Goal: Transaction & Acquisition: Purchase product/service

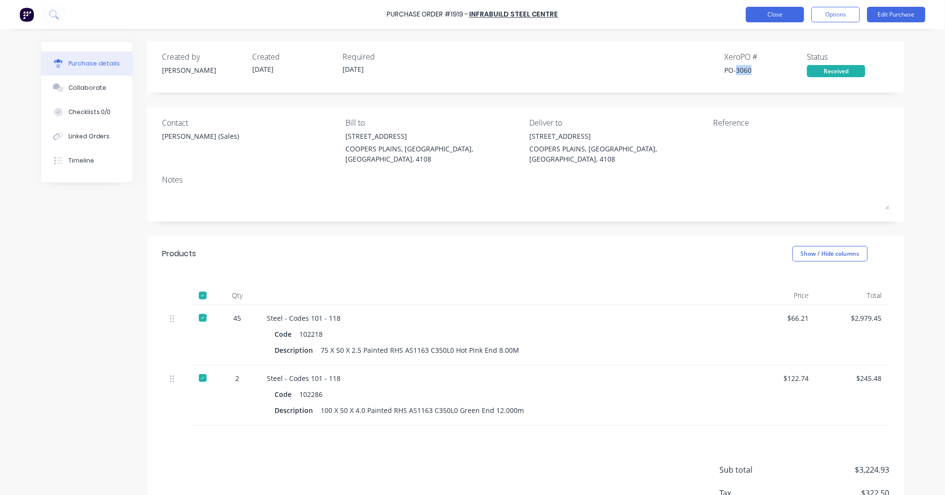
click at [775, 16] on button "Close" at bounding box center [775, 15] width 58 height 16
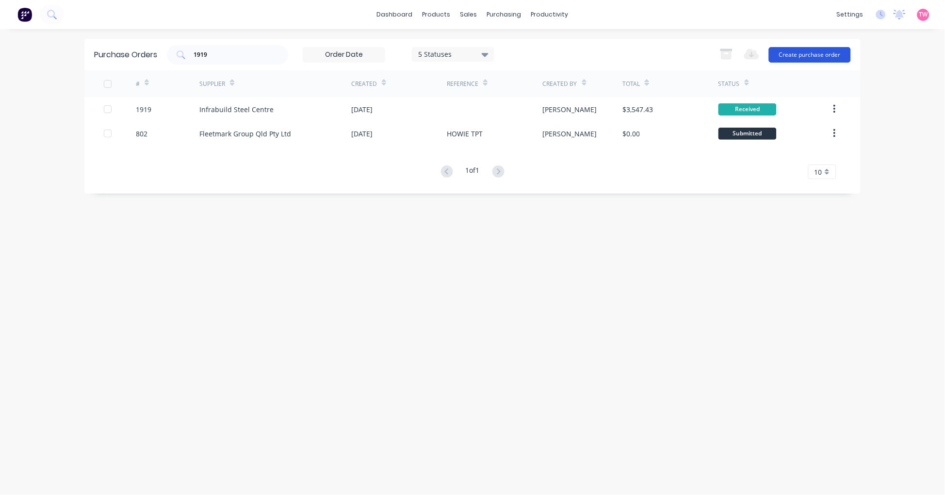
click at [805, 54] on button "Create purchase order" at bounding box center [810, 55] width 82 height 16
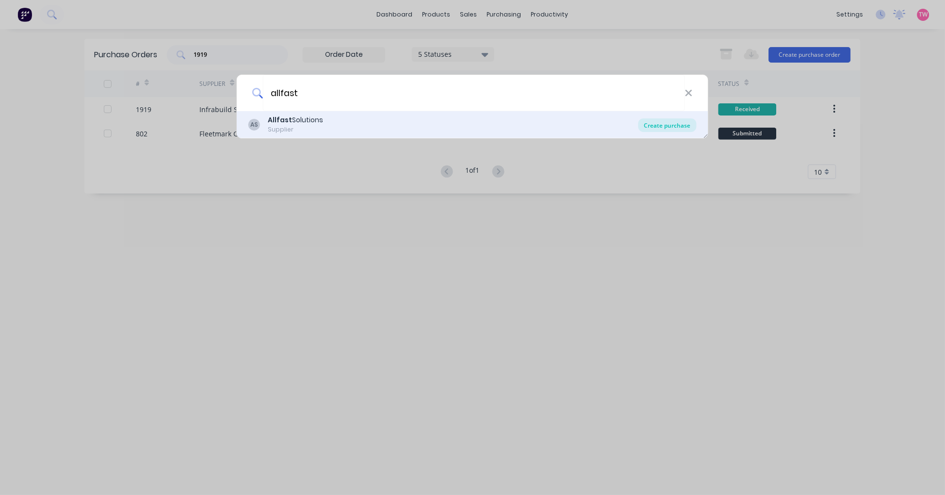
type input "allfast"
click at [674, 126] on div "Create purchase" at bounding box center [667, 125] width 58 height 14
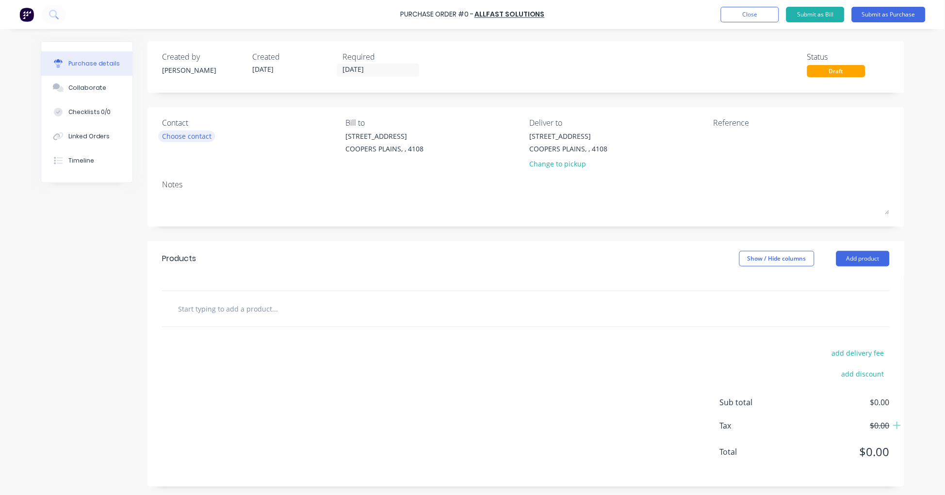
click at [181, 139] on div "Choose contact" at bounding box center [186, 136] width 49 height 10
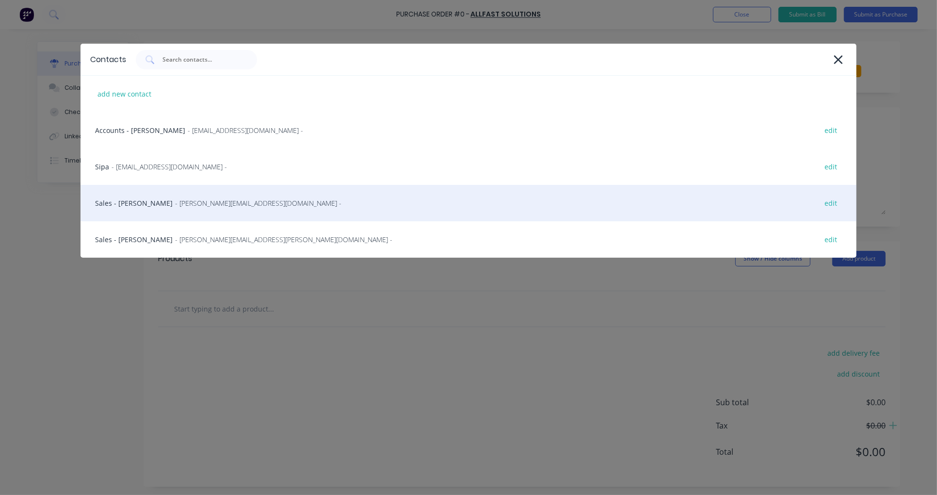
click at [143, 203] on div "Sales - Mariah Ryan - mariah.Ryan@allfastsolutions.com.au - edit" at bounding box center [469, 203] width 776 height 36
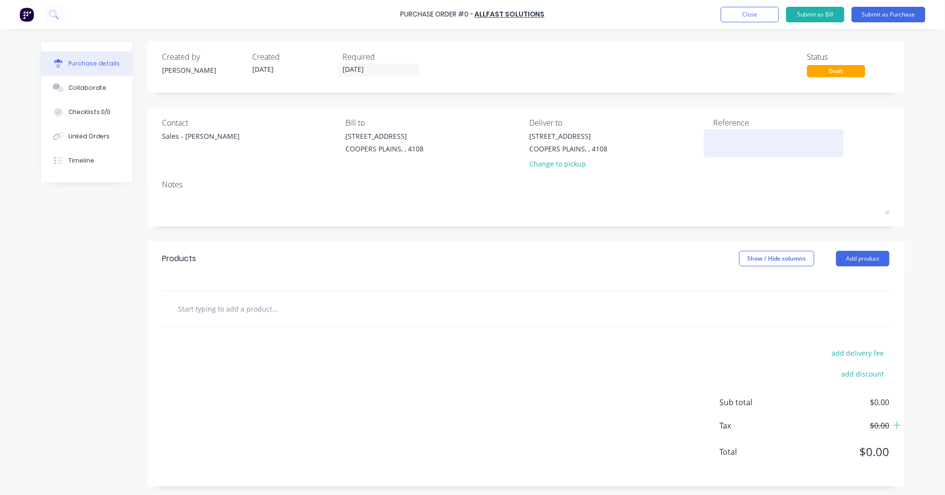
click at [738, 142] on textarea at bounding box center [773, 142] width 121 height 22
type textarea "QU"
type textarea "x"
type textarea "QU 2"
type textarea "x"
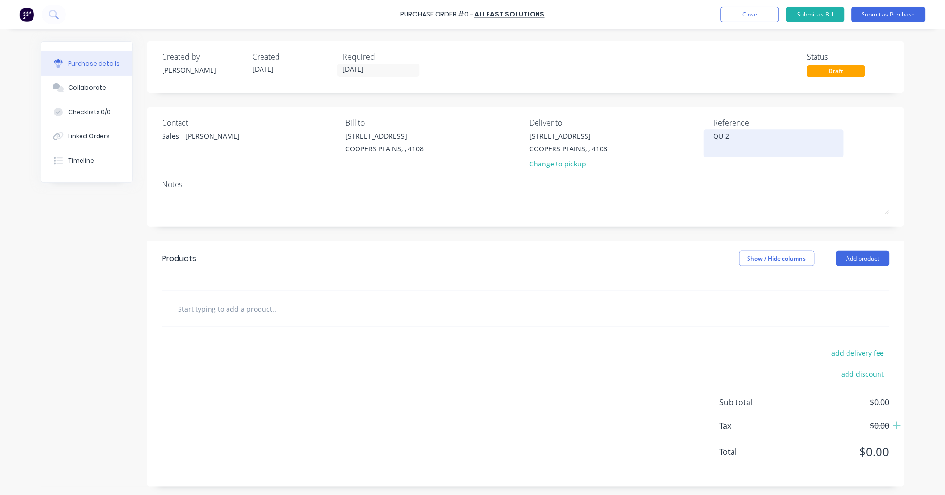
type textarea "QU 22"
type textarea "x"
type textarea "QU 228"
type textarea "x"
type textarea "QU 2288"
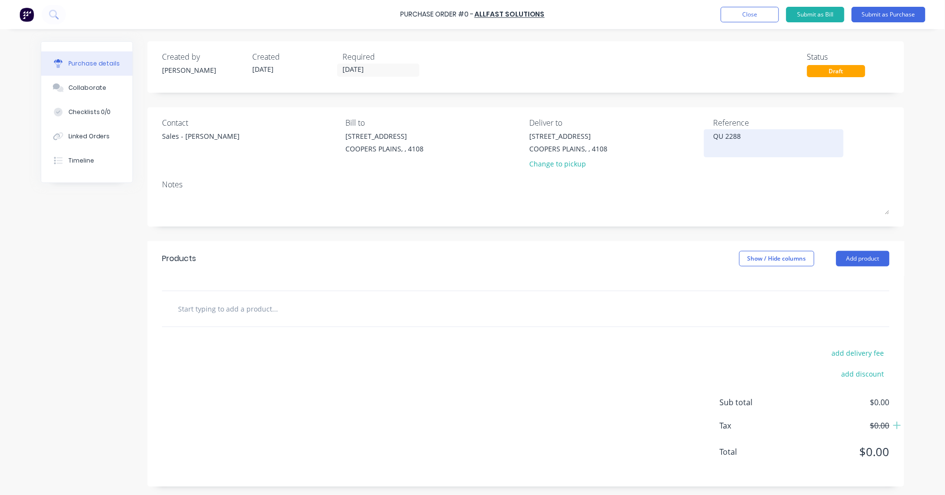
type textarea "x"
type textarea "QU 22880"
type textarea "x"
type textarea "QU 228808"
type textarea "x"
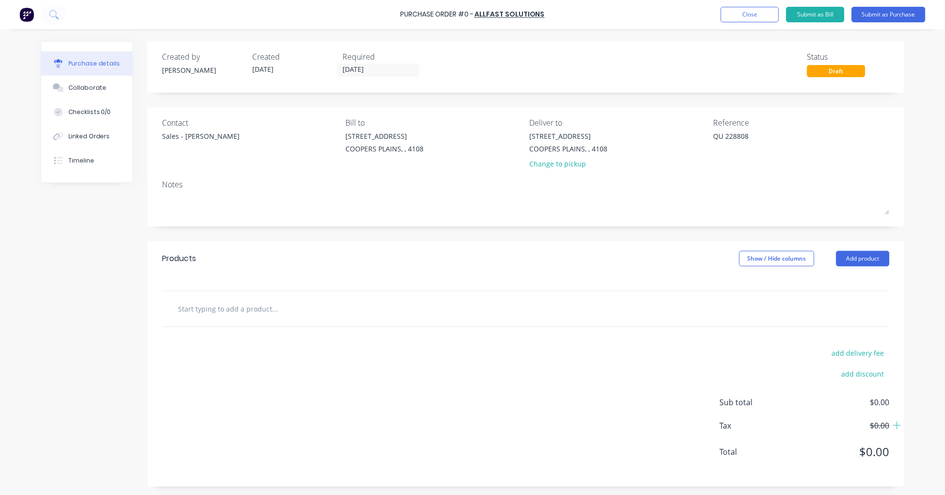
type textarea "QU 228808"
click at [241, 318] on input "text" at bounding box center [275, 308] width 194 height 19
paste input "CAPSM810Z"
type textarea "x"
type input "CAPSM810Z"
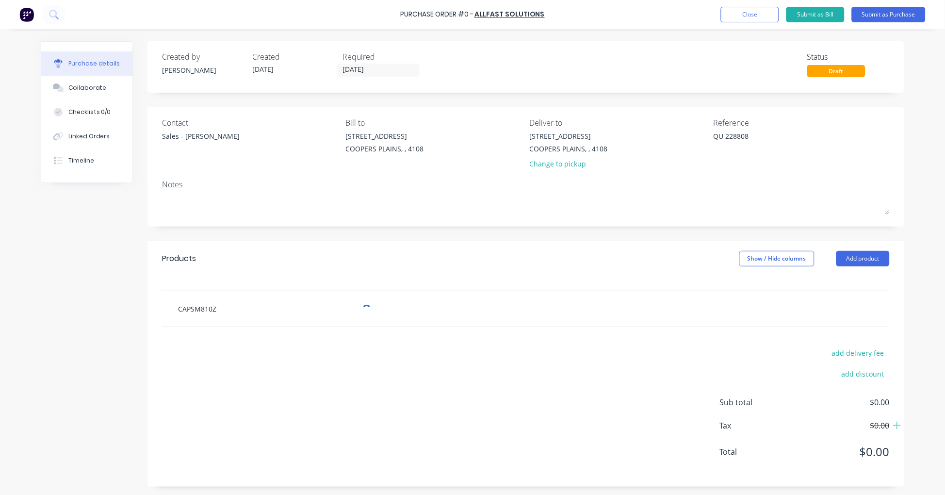
type textarea "x"
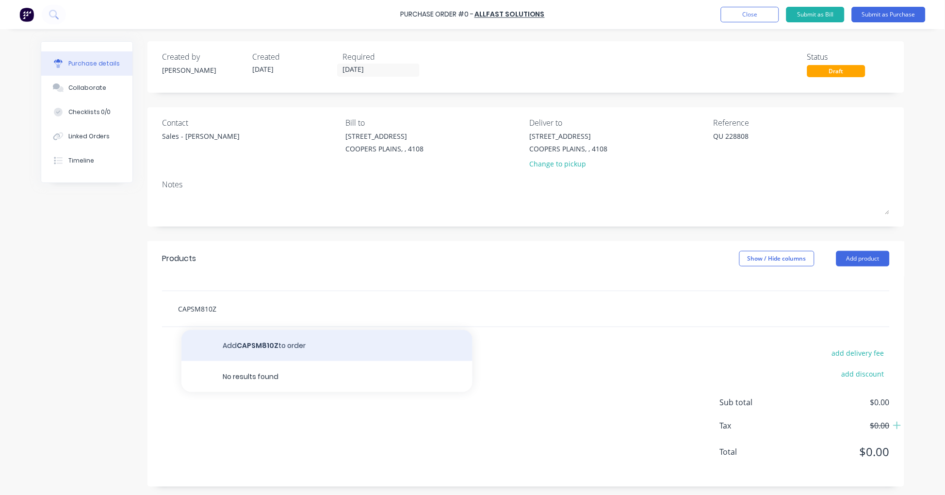
type input "CAPSM810Z"
click at [262, 338] on button "Add CAPSM810Z to order" at bounding box center [326, 345] width 291 height 31
type textarea "x"
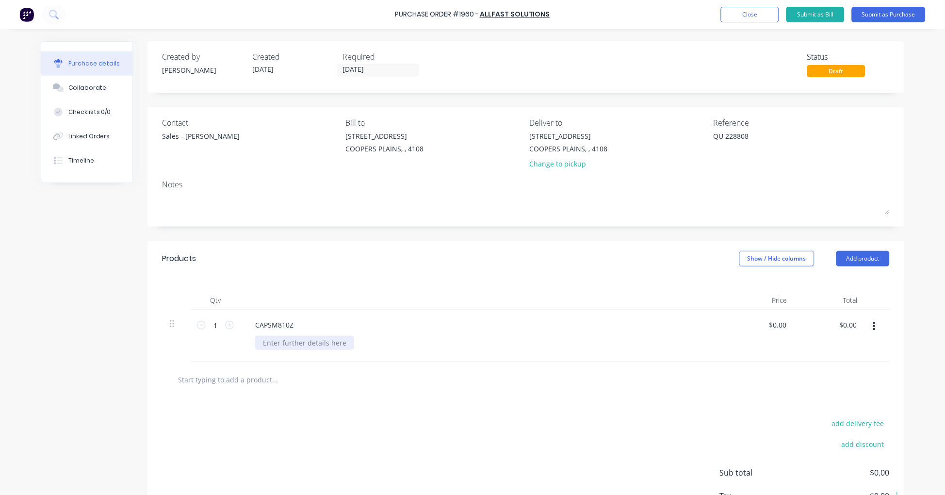
type textarea "x"
click at [289, 347] on div at bounding box center [304, 343] width 99 height 14
paste div
type textarea "x"
type input "0.0000"
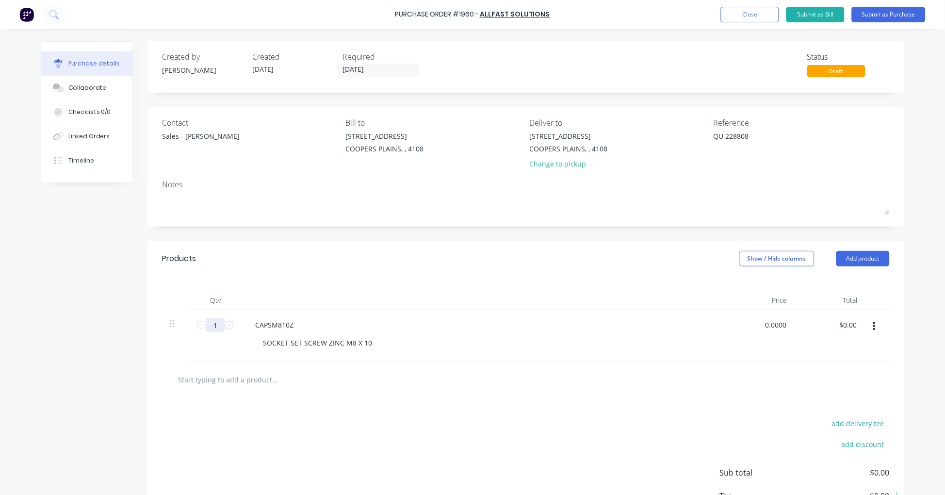
type textarea "x"
type input "$0.00"
click at [214, 325] on input "1" at bounding box center [215, 325] width 19 height 15
type textarea "x"
type input "10"
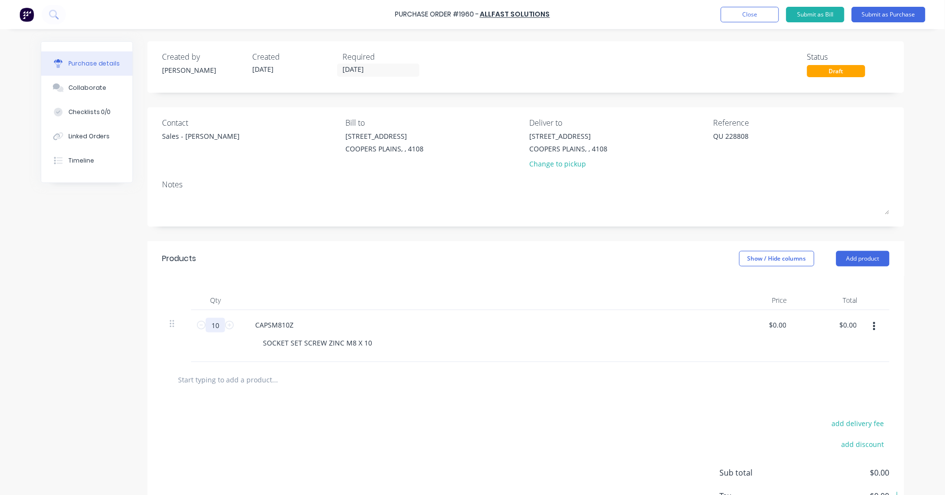
type textarea "x"
type input "100"
type textarea "x"
type input "100"
type textarea "x"
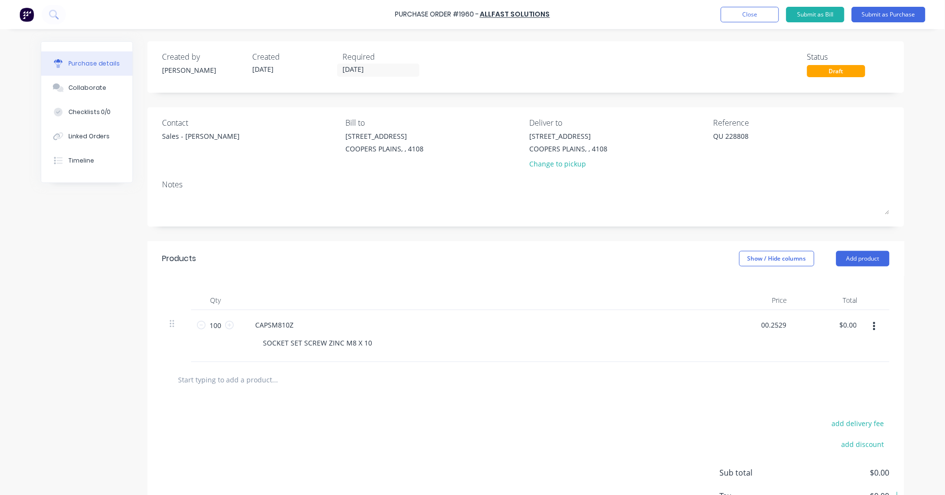
type input "00.2529"
type textarea "x"
type input "$0.2529"
type input "25.29"
type textarea "x"
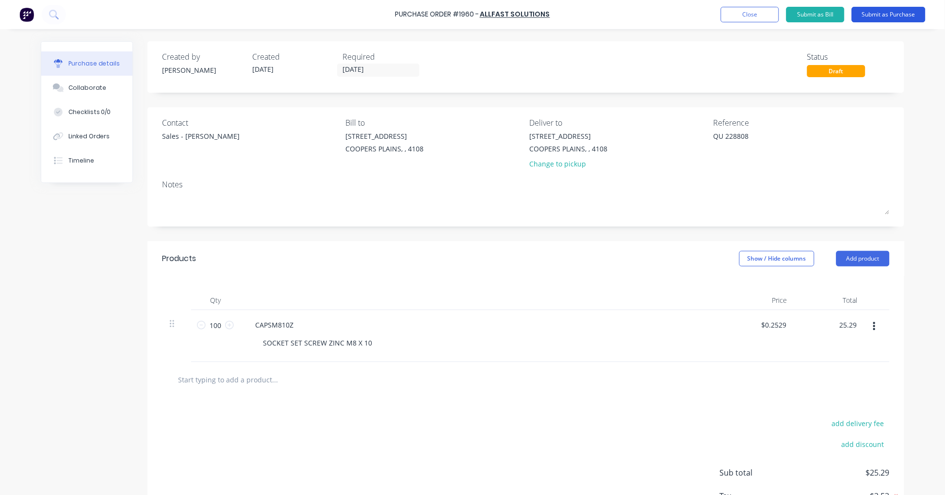
type input "$25.29"
click at [888, 14] on button "Submit as Purchase" at bounding box center [889, 15] width 74 height 16
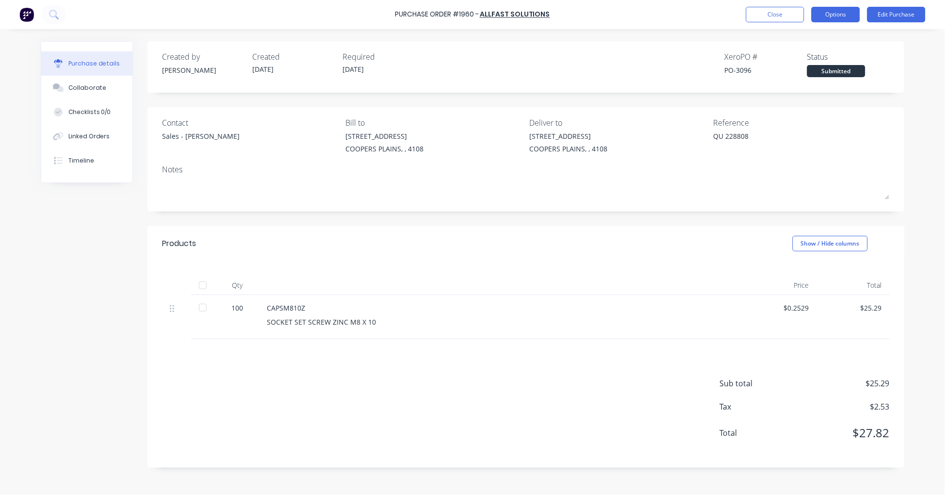
click at [851, 8] on button "Options" at bounding box center [835, 15] width 48 height 16
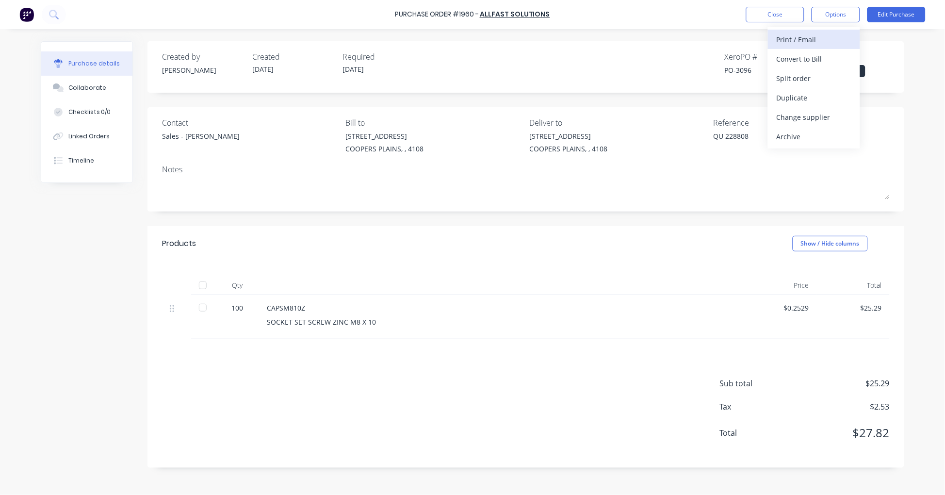
click at [822, 34] on div "Print / Email" at bounding box center [813, 39] width 75 height 14
click at [817, 54] on div "With pricing" at bounding box center [813, 59] width 75 height 14
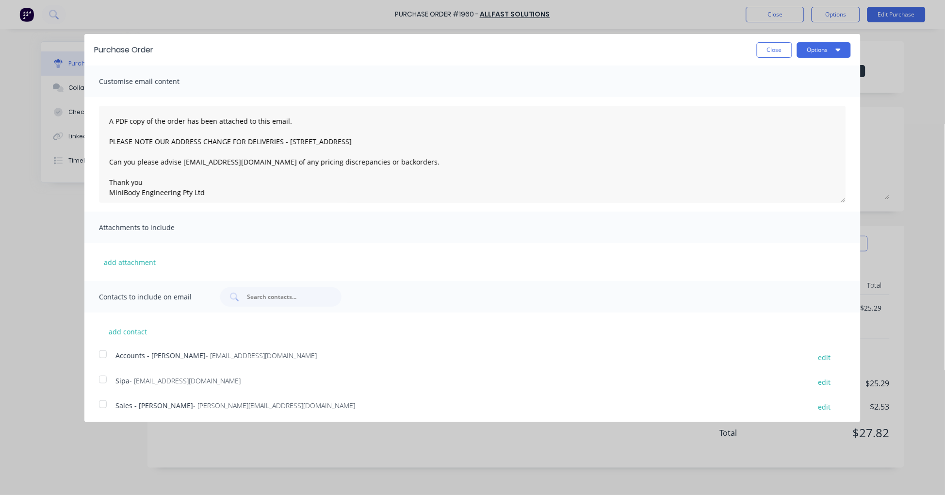
scroll to position [28, 0]
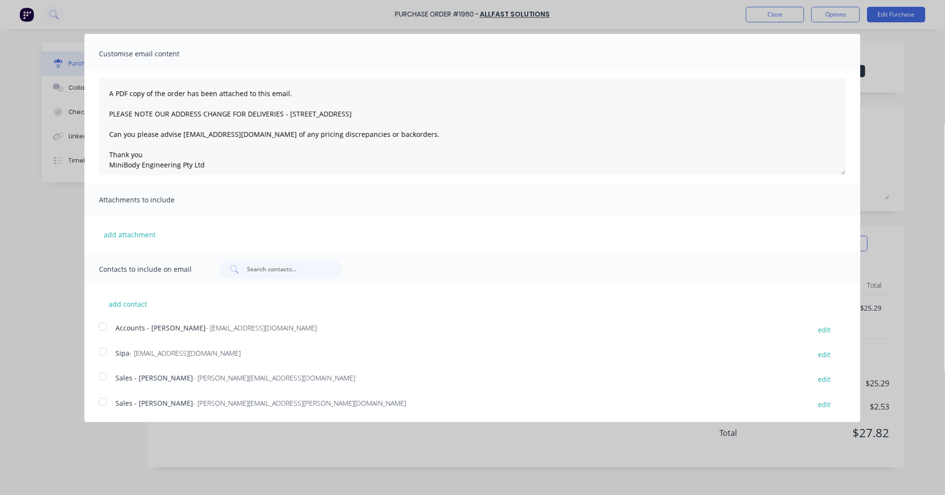
click at [104, 376] on div at bounding box center [102, 376] width 19 height 19
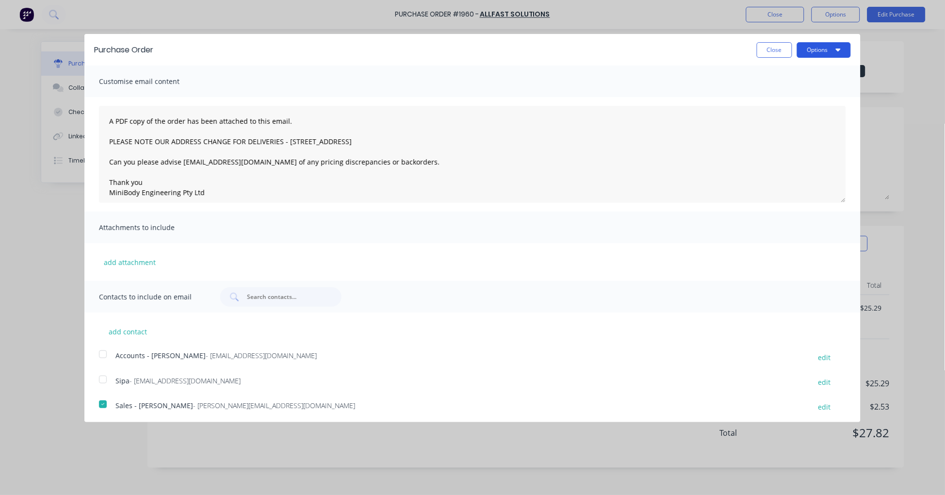
click at [798, 49] on button "Options" at bounding box center [824, 50] width 54 height 16
click at [772, 94] on div "Email" at bounding box center [804, 94] width 75 height 14
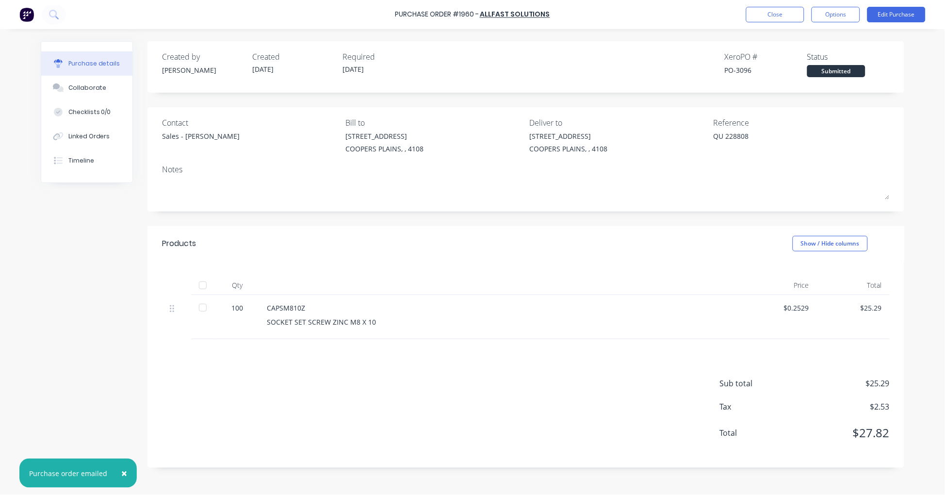
type textarea "x"
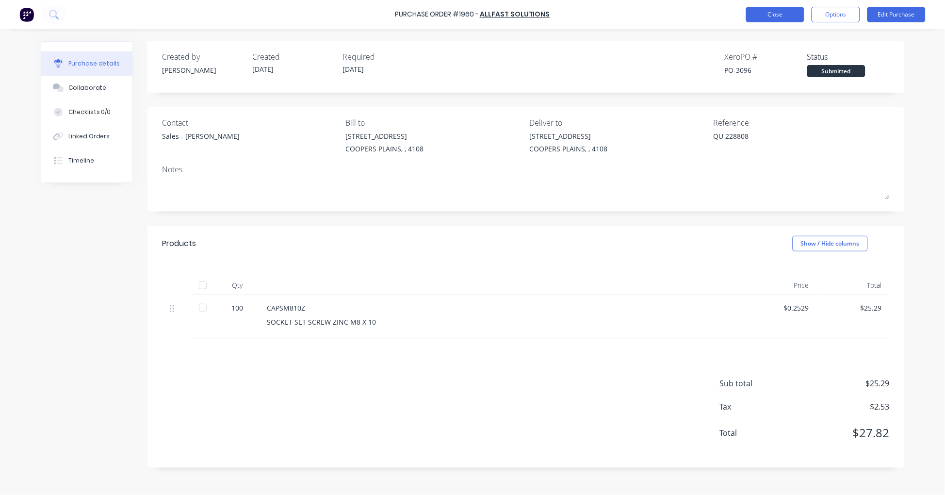
click at [776, 15] on button "Close" at bounding box center [775, 15] width 58 height 16
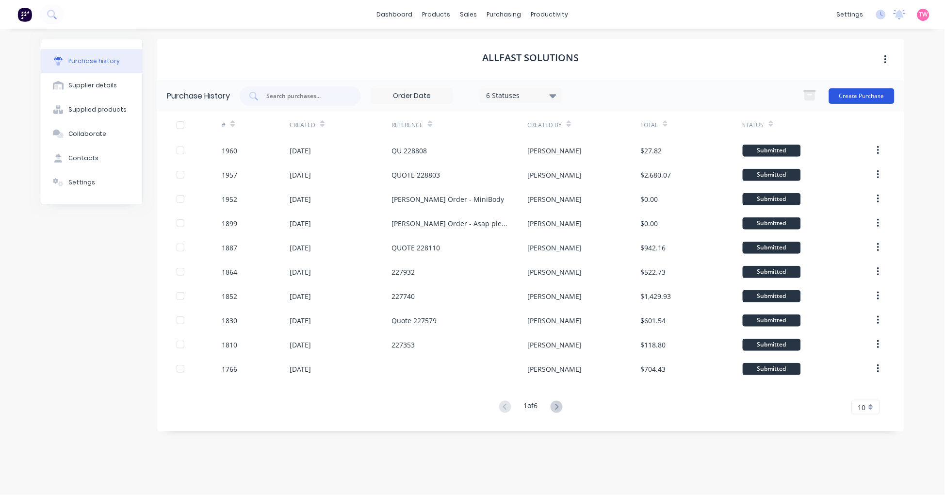
click at [849, 96] on button "Create Purchase" at bounding box center [861, 96] width 65 height 16
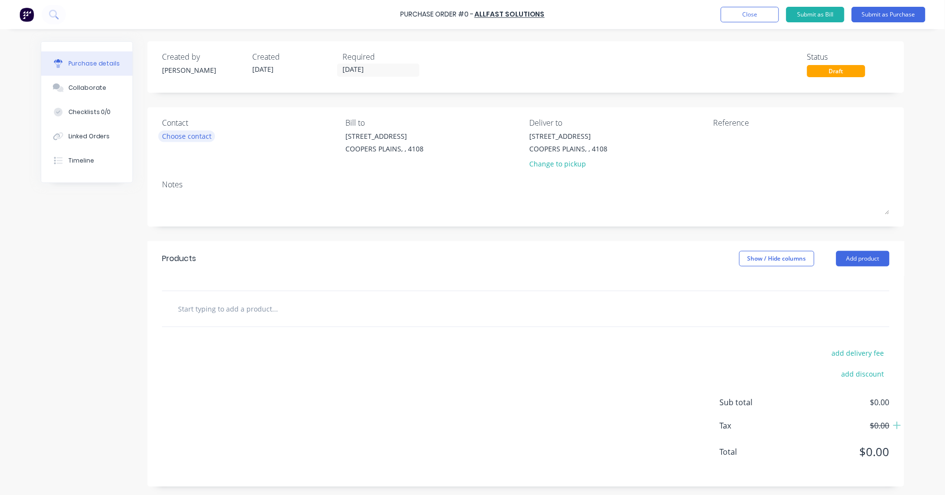
click at [173, 132] on div "Choose contact" at bounding box center [186, 136] width 49 height 10
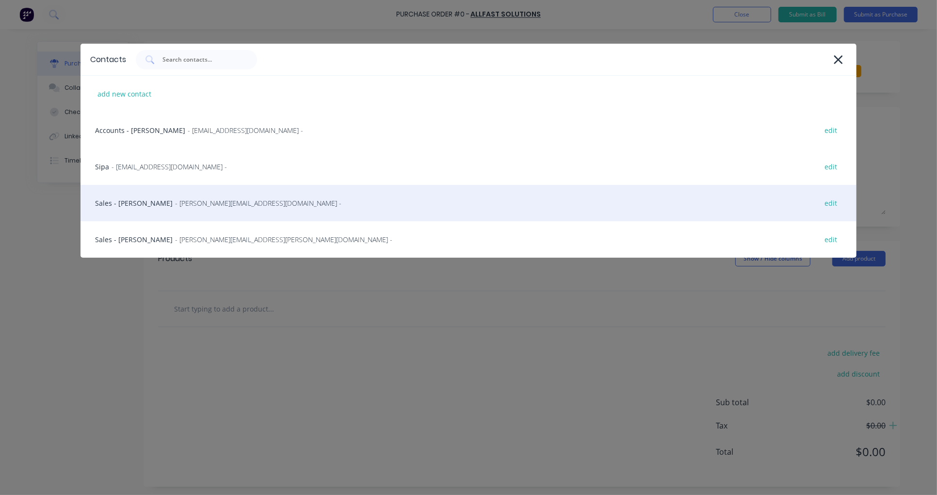
click at [131, 205] on div "Sales - Mariah Ryan - mariah.Ryan@allfastsolutions.com.au - edit" at bounding box center [469, 203] width 776 height 36
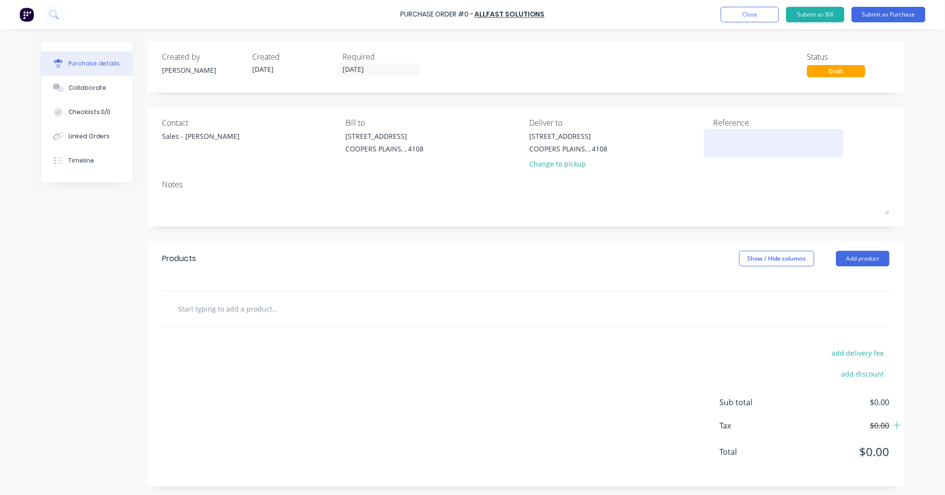
click at [735, 138] on textarea at bounding box center [773, 142] width 121 height 22
type textarea "QU 228827"
type textarea "x"
type textarea "QU 228827"
click at [226, 311] on input "text" at bounding box center [275, 308] width 194 height 19
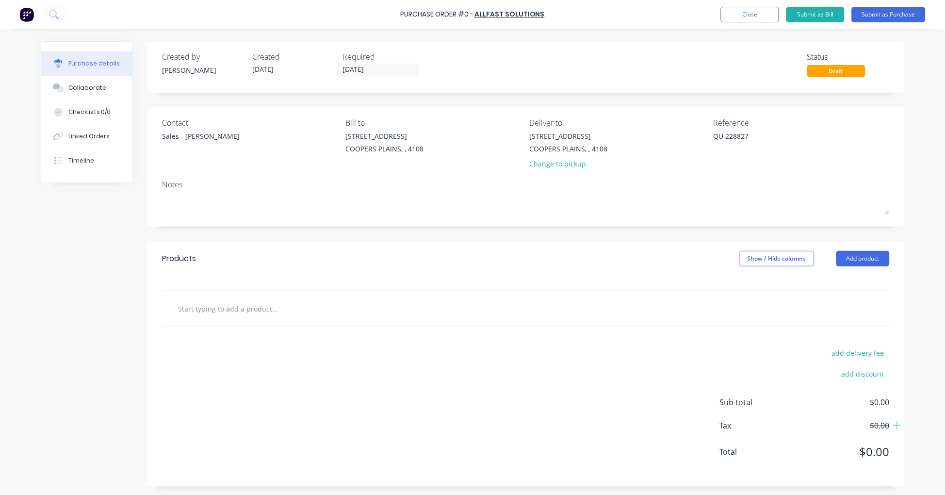
paste input "WAF38114Z"
type textarea "x"
type input "WAF38114Z"
type textarea "x"
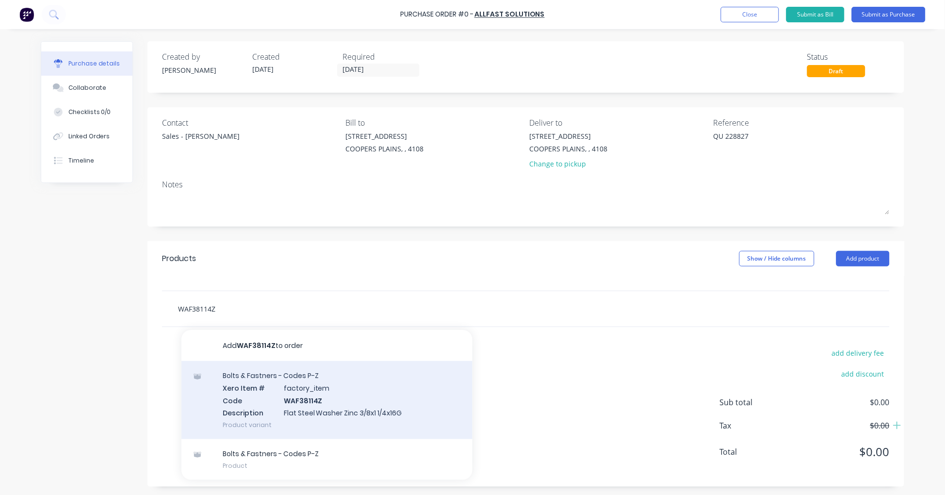
type input "WAF38114Z"
click at [298, 387] on div "Bolts & Fastners - Codes P-Z Xero Item # factory_item Code WAF38114Z Descriptio…" at bounding box center [326, 400] width 291 height 78
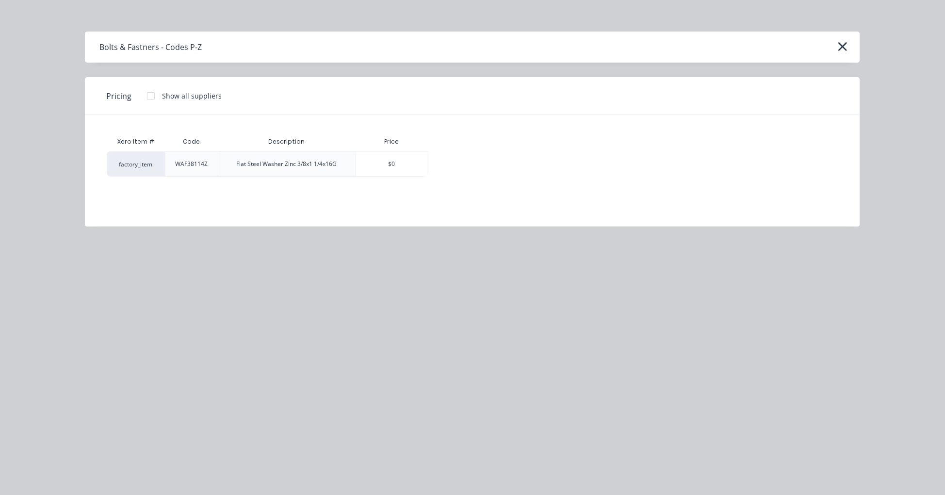
click at [149, 94] on div at bounding box center [150, 95] width 19 height 19
click at [464, 164] on div "$0.0877" at bounding box center [462, 164] width 67 height 24
type textarea "x"
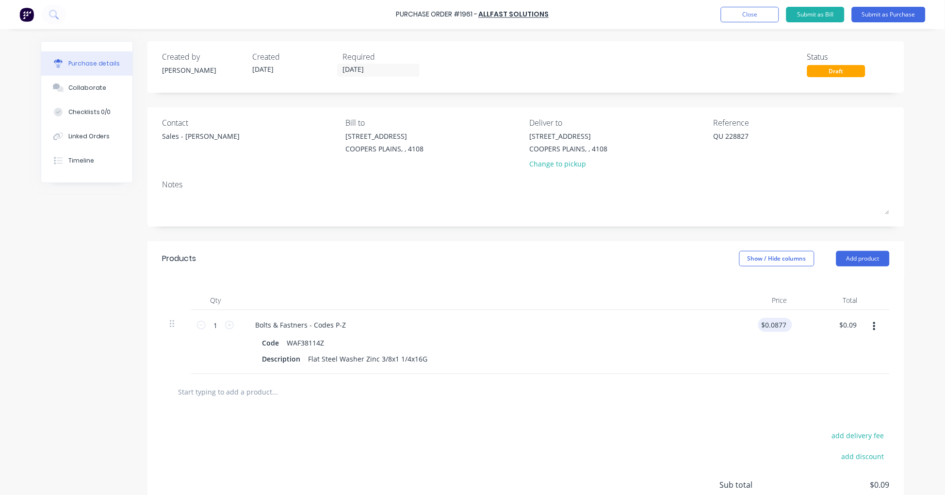
type textarea "x"
type input "0.0877"
click at [777, 324] on input "0.0877" at bounding box center [775, 325] width 26 height 14
type textarea "x"
click at [777, 324] on input "0.0877" at bounding box center [775, 325] width 26 height 14
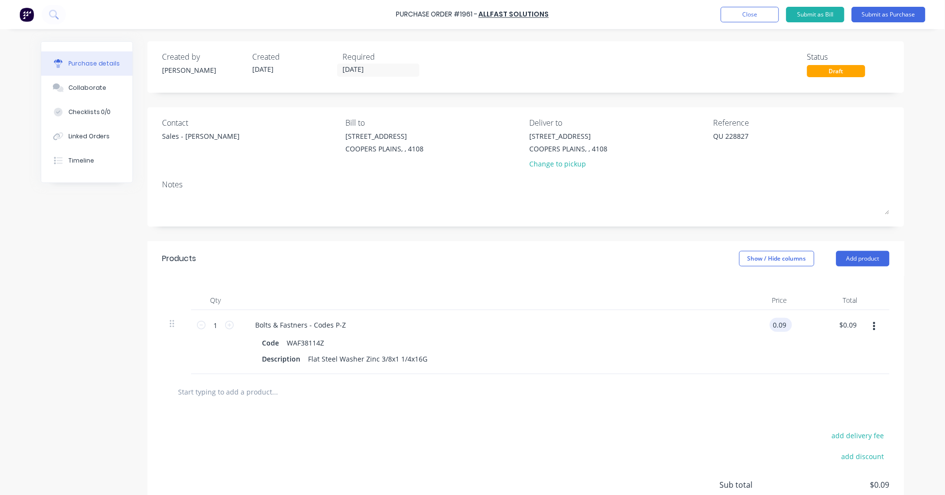
type input "0.09"
type textarea "x"
type input "$0.09"
type input "0.09"
type textarea "x"
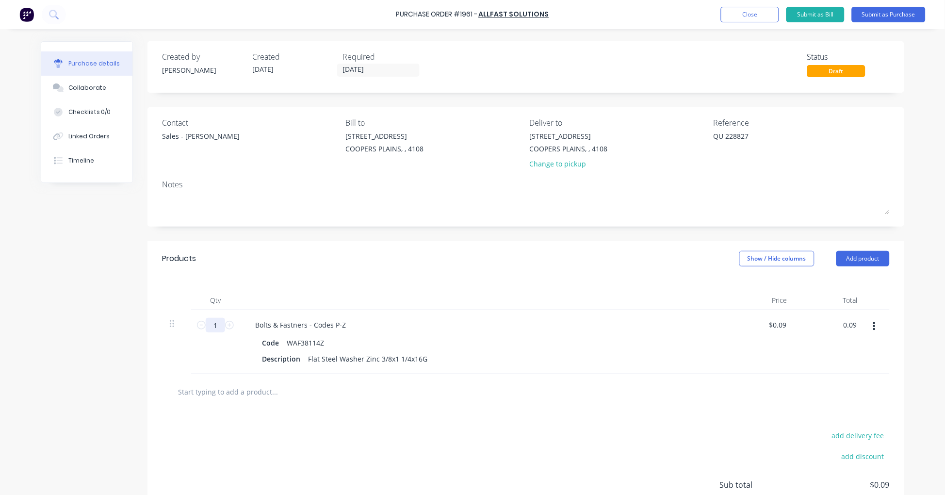
type input "$0.09"
click at [209, 323] on input "1" at bounding box center [215, 325] width 19 height 15
type textarea "x"
type input "2"
type input "$0.18"
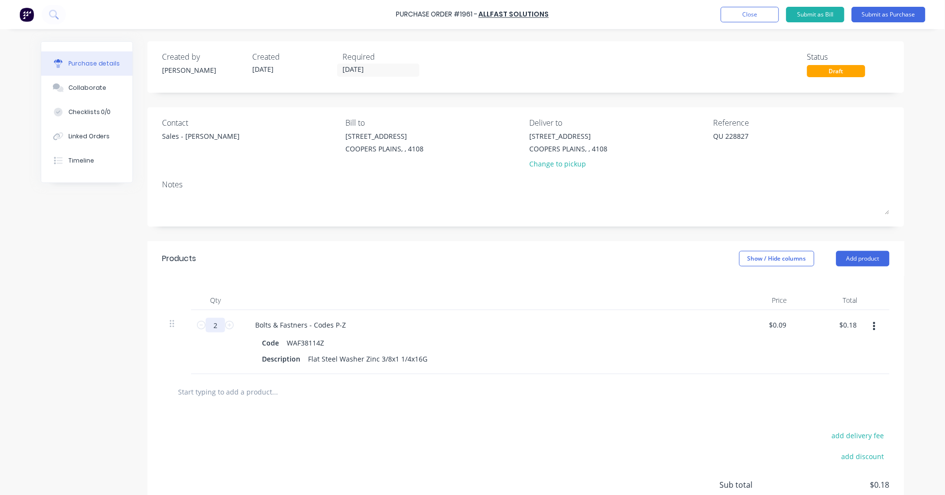
type textarea "x"
type input "20"
type input "$1.80"
type textarea "x"
type input "200"
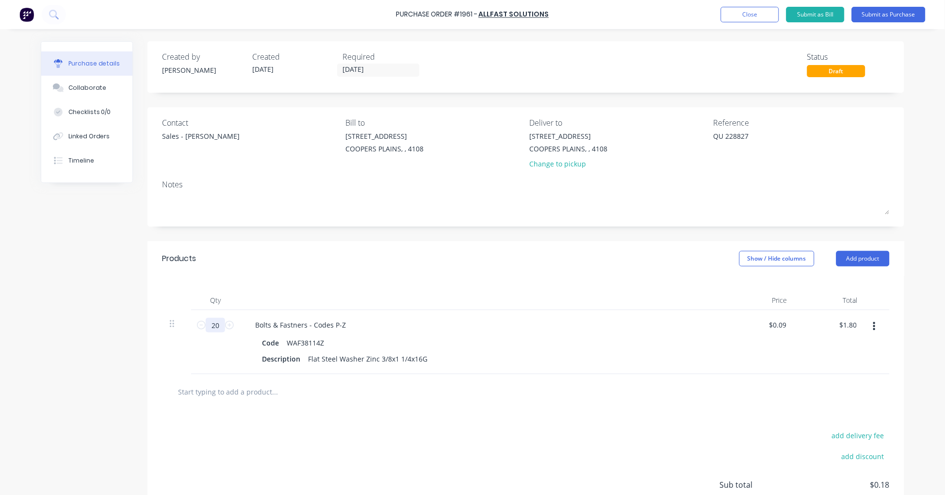
type input "$18.00"
type textarea "x"
type input "200"
click at [236, 394] on input "text" at bounding box center [275, 391] width 194 height 19
paste input "NYLM10Z"
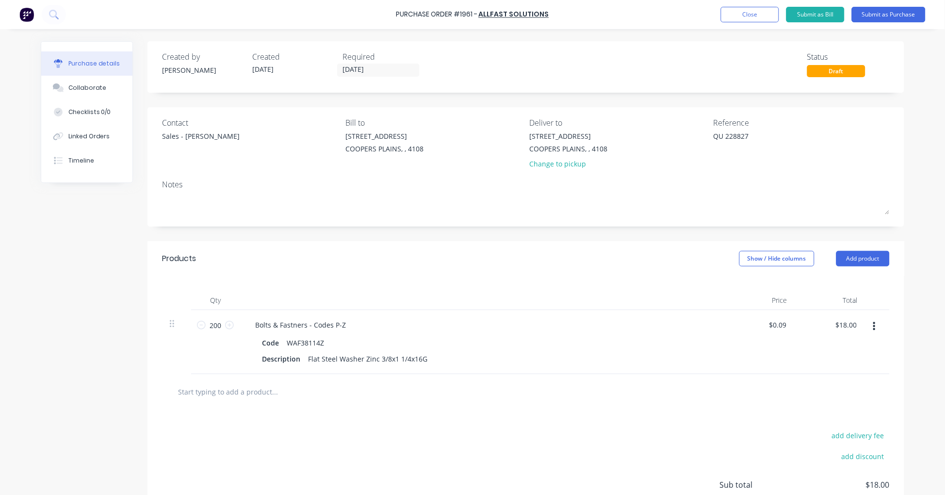
type textarea "x"
type input "NYLM10Z"
type textarea "x"
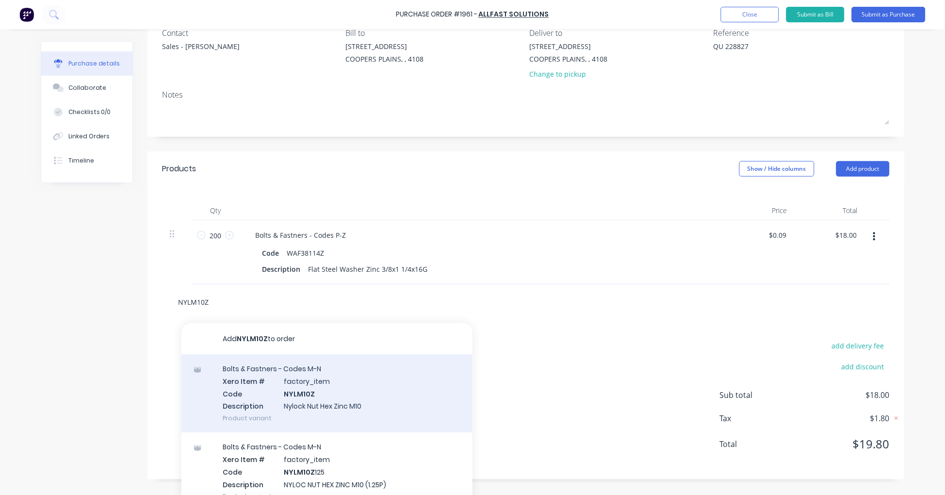
type input "NYLM10Z"
click at [351, 390] on div "Bolts & Fastners - Codes M-N Xero Item # factory_item Code NYLM10Z Description …" at bounding box center [326, 393] width 291 height 78
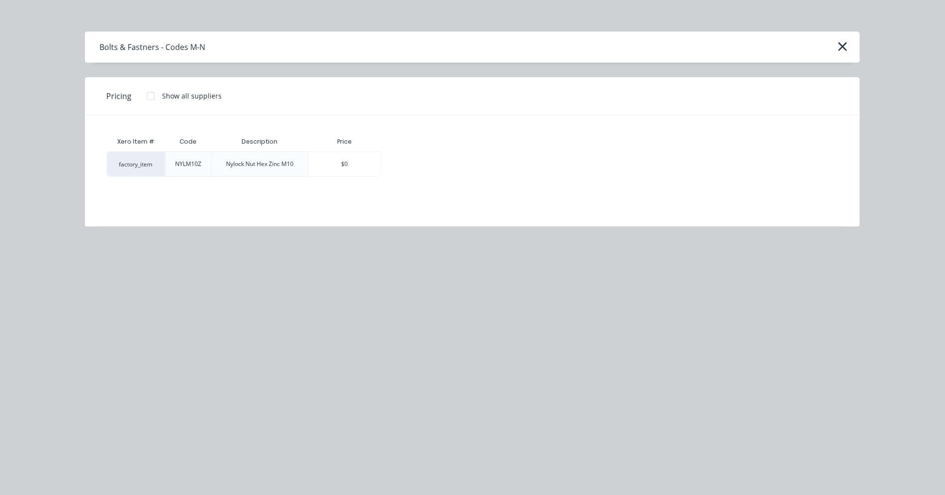
click at [152, 95] on div at bounding box center [150, 95] width 19 height 19
click at [336, 160] on div "$0" at bounding box center [344, 164] width 72 height 24
type textarea "x"
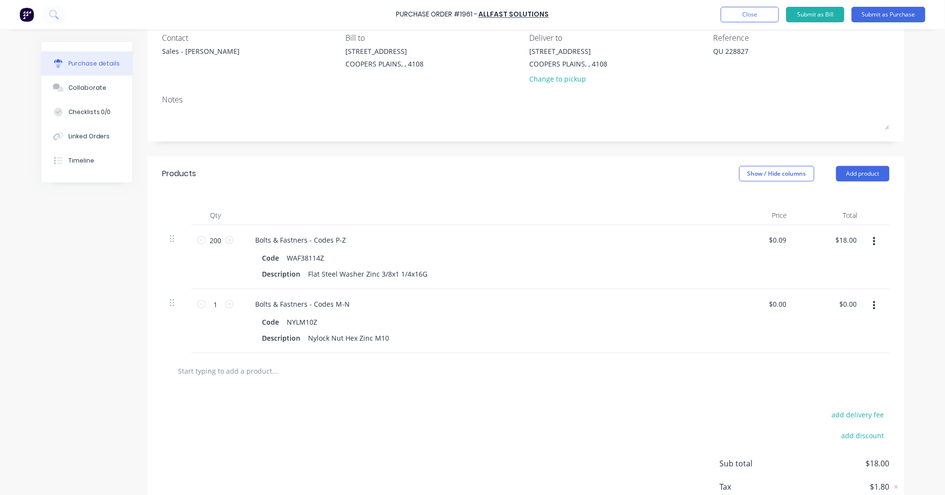
scroll to position [90, 0]
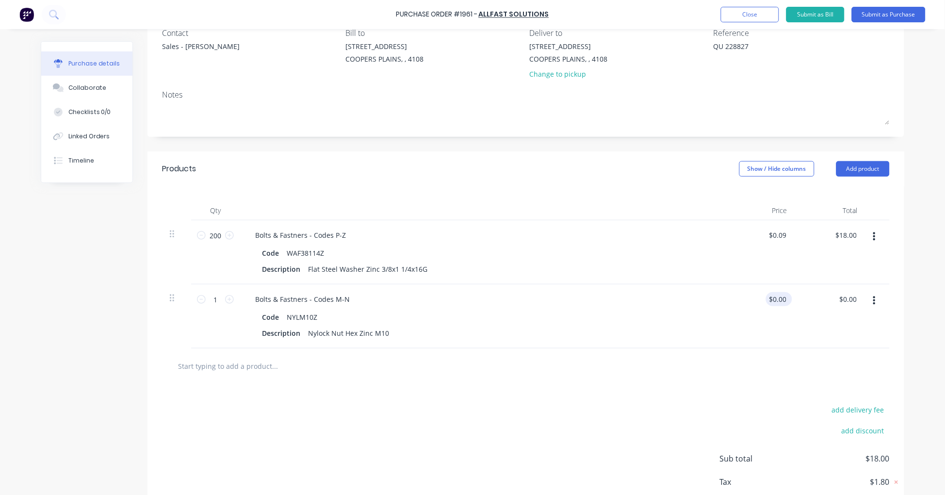
type textarea "x"
type input "0"
click at [775, 301] on input "0" at bounding box center [782, 299] width 14 height 14
type textarea "x"
click at [775, 301] on input "0" at bounding box center [782, 299] width 14 height 14
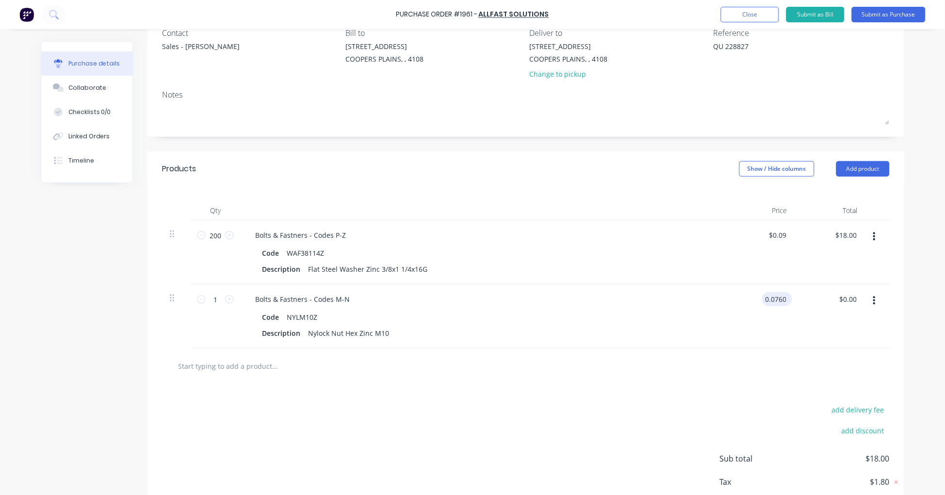
type input "0.0760"
type textarea "x"
type input "$0.076"
type input "0.08"
type textarea "x"
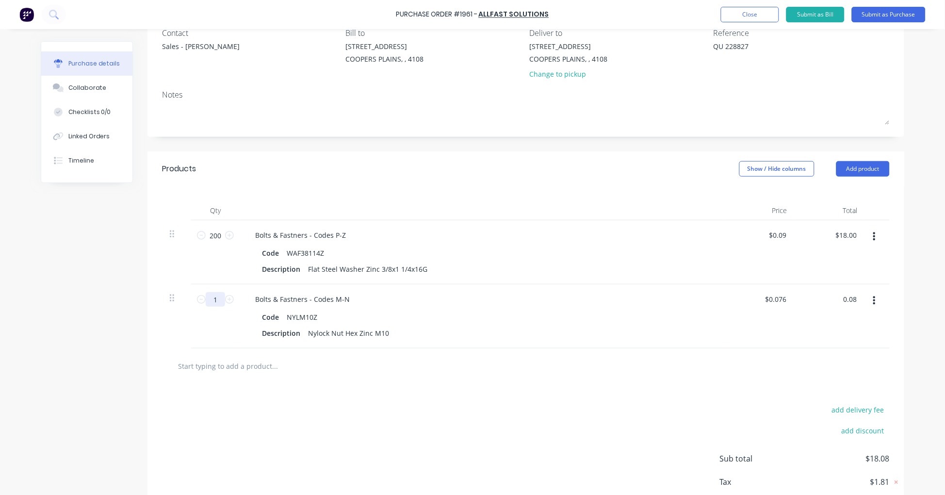
type input "$0.08"
click at [215, 300] on input "1" at bounding box center [215, 299] width 19 height 15
type textarea "x"
type input "2"
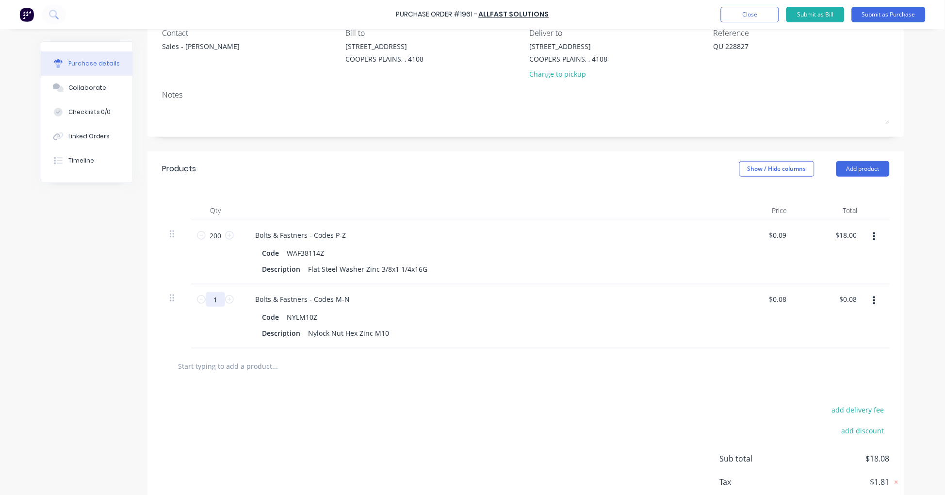
type input "$0.16"
type textarea "x"
type input "20"
type input "$1.60"
type textarea "x"
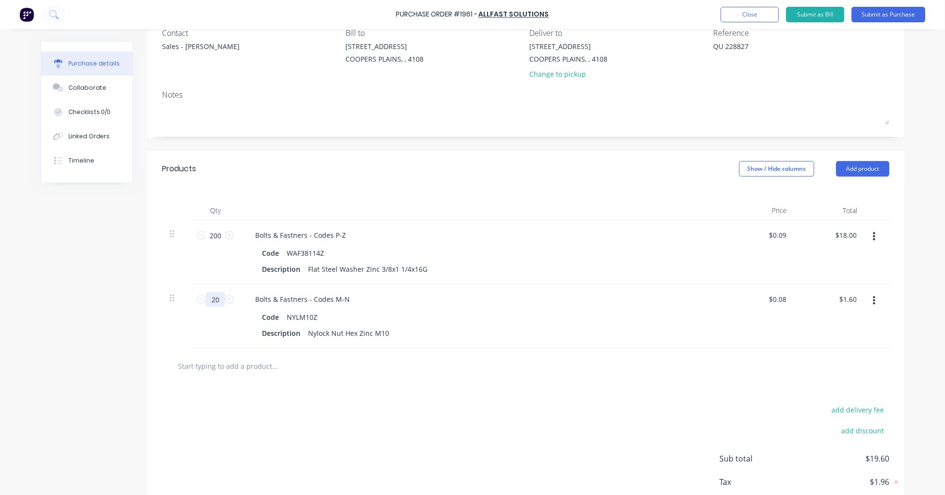
type input "200"
type input "$16.00"
type textarea "x"
type input "200"
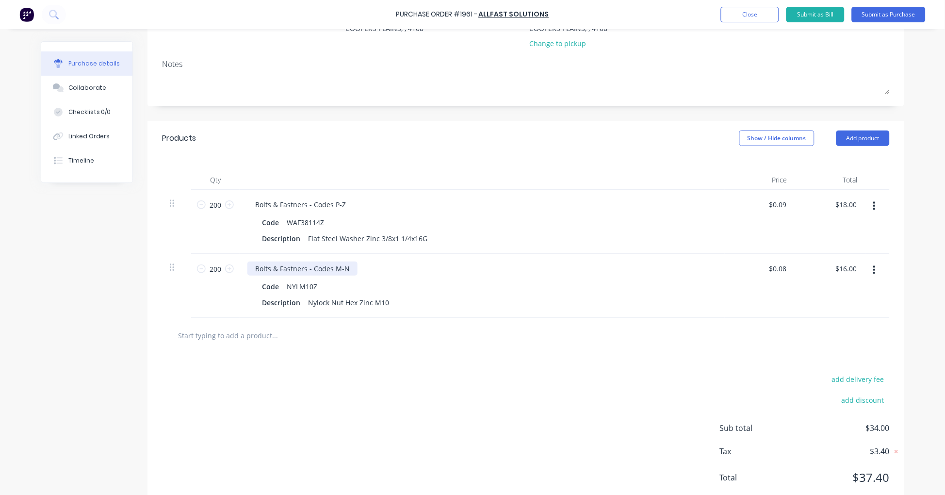
scroll to position [149, 0]
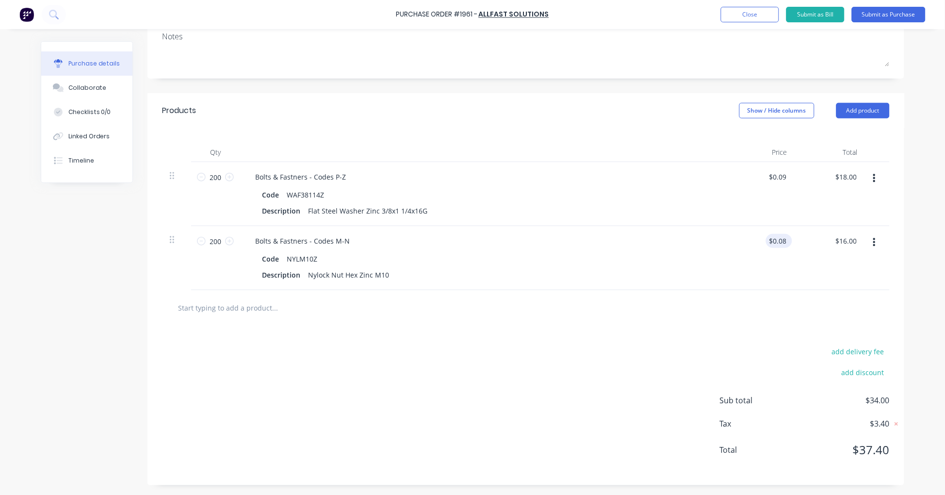
type textarea "x"
type input "0.0800"
click at [777, 239] on input "0.0800" at bounding box center [775, 241] width 26 height 14
click at [781, 238] on input "0.0800" at bounding box center [775, 241] width 26 height 14
type textarea "x"
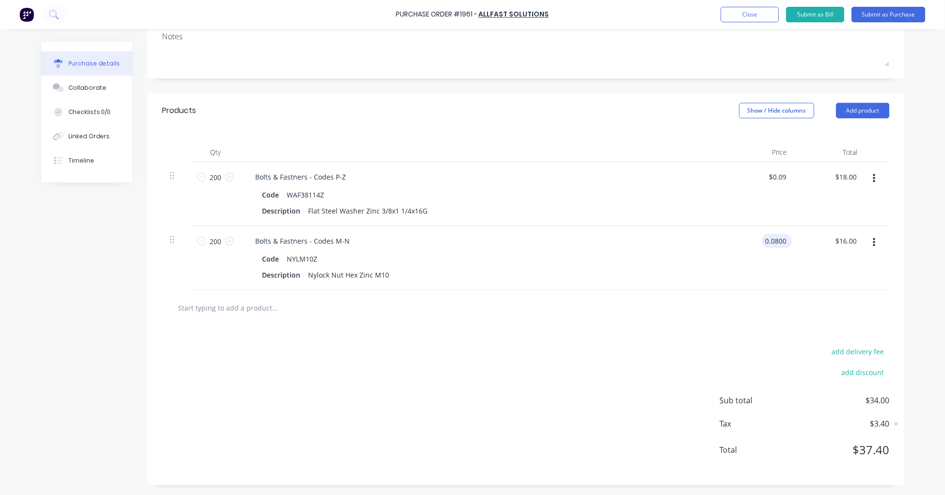
click at [781, 238] on input "0.0800" at bounding box center [775, 241] width 26 height 14
type input "0.076"
type textarea "x"
type input "$0.076"
type input "15.20"
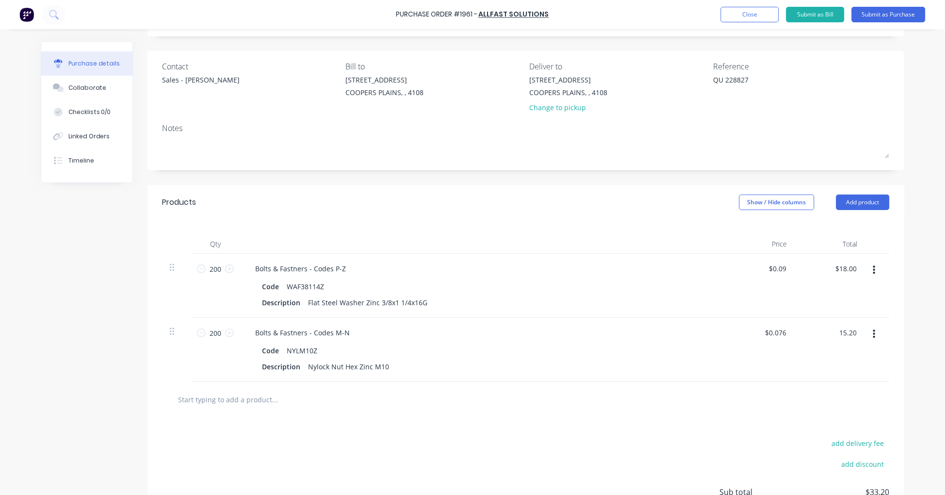
scroll to position [0, 0]
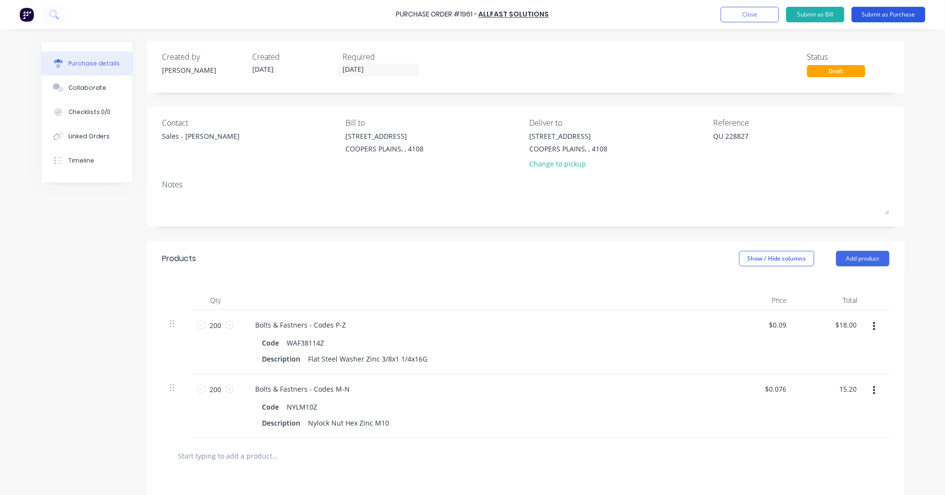
type textarea "x"
type input "$15.20"
click at [895, 13] on button "Submit as Purchase" at bounding box center [889, 15] width 74 height 16
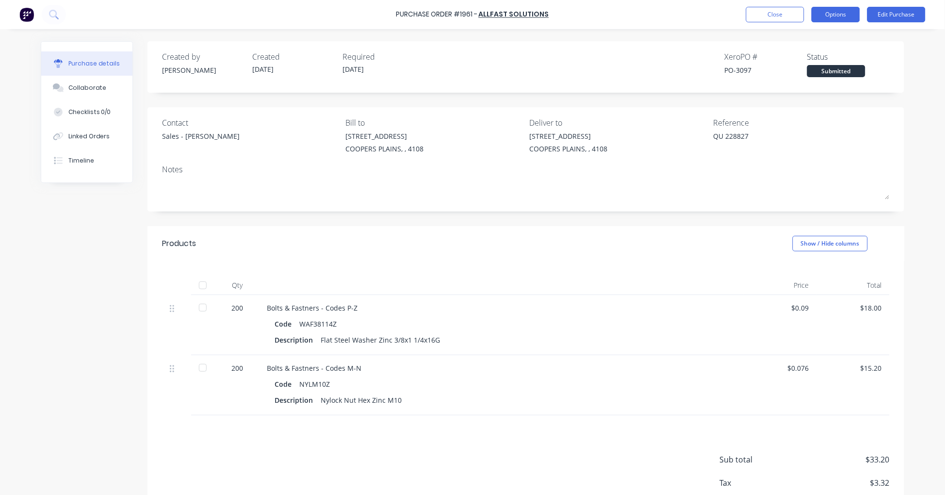
click at [851, 12] on button "Options" at bounding box center [835, 15] width 48 height 16
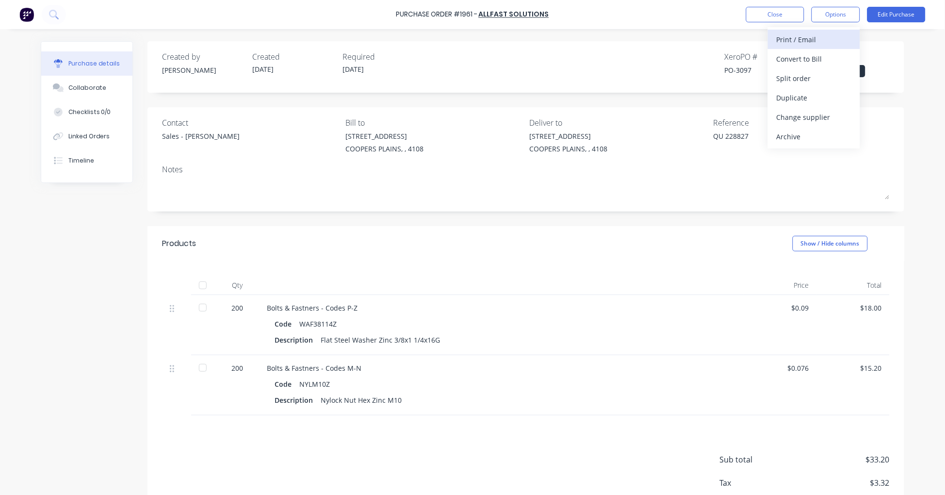
click at [828, 44] on div "Print / Email" at bounding box center [813, 39] width 75 height 14
click at [825, 57] on div "With pricing" at bounding box center [813, 59] width 75 height 14
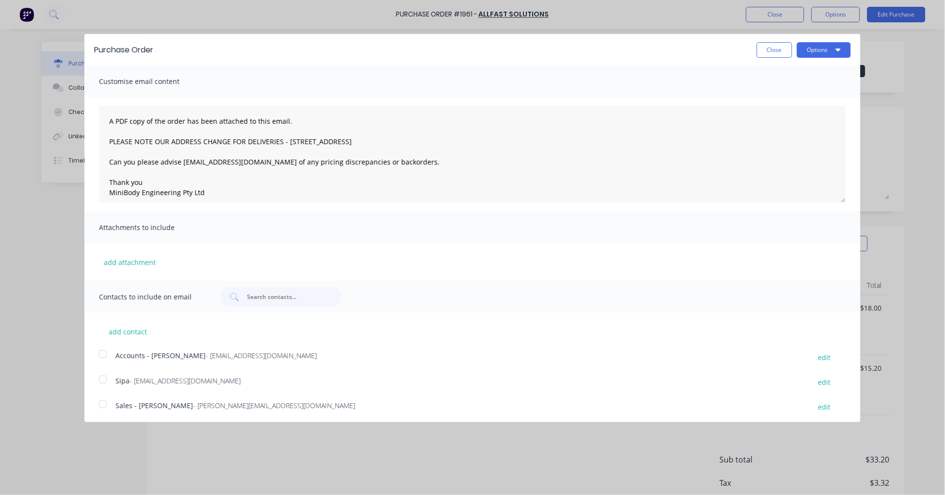
click at [100, 404] on div at bounding box center [102, 403] width 19 height 19
click at [812, 48] on button "Options" at bounding box center [824, 50] width 54 height 16
click at [791, 91] on div "Email" at bounding box center [804, 94] width 75 height 14
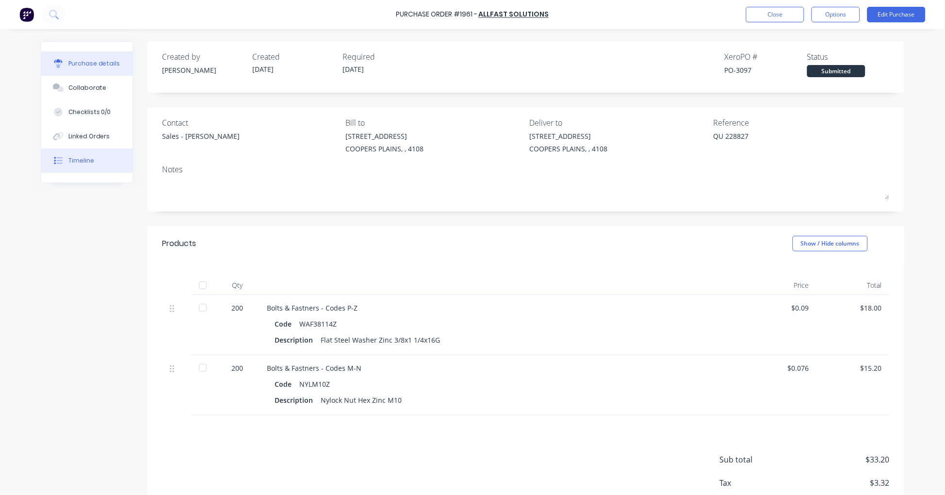
click at [75, 153] on button "Timeline" at bounding box center [86, 160] width 91 height 24
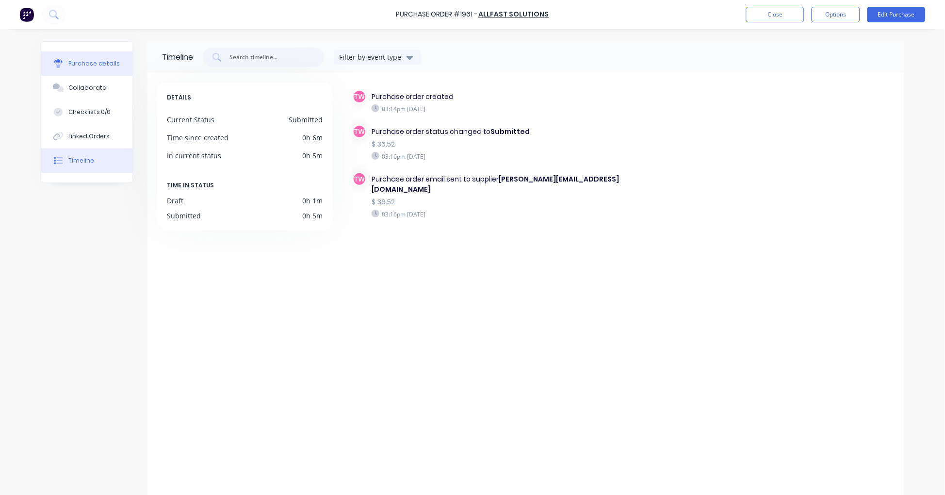
click at [93, 59] on div "Purchase details" at bounding box center [94, 63] width 52 height 9
type textarea "x"
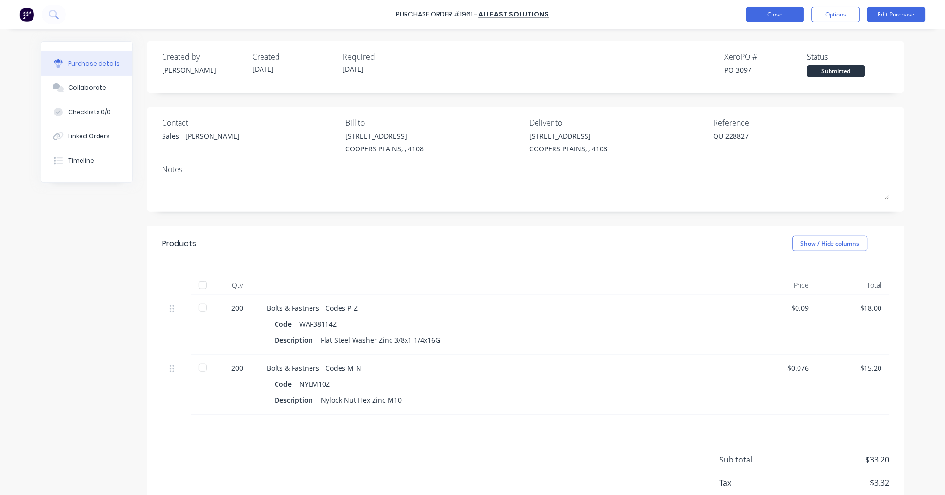
click at [772, 15] on button "Close" at bounding box center [775, 15] width 58 height 16
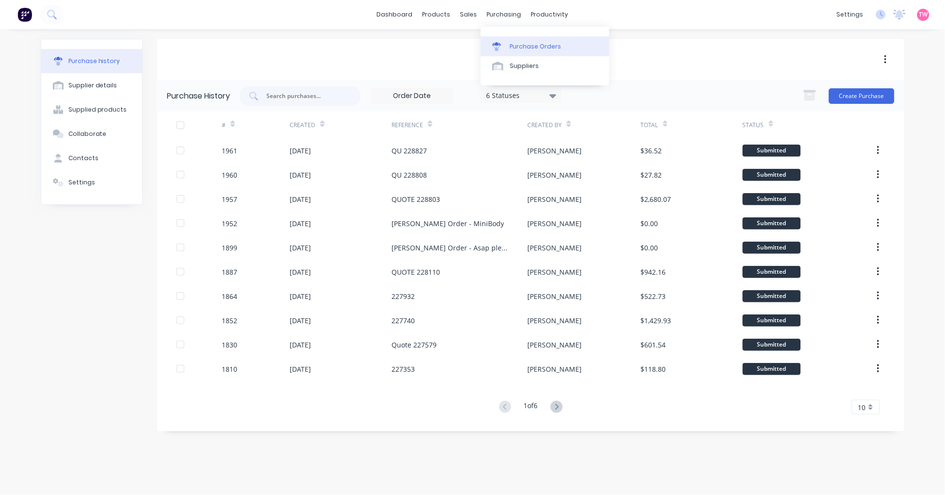
click at [534, 52] on link "Purchase Orders" at bounding box center [545, 45] width 129 height 19
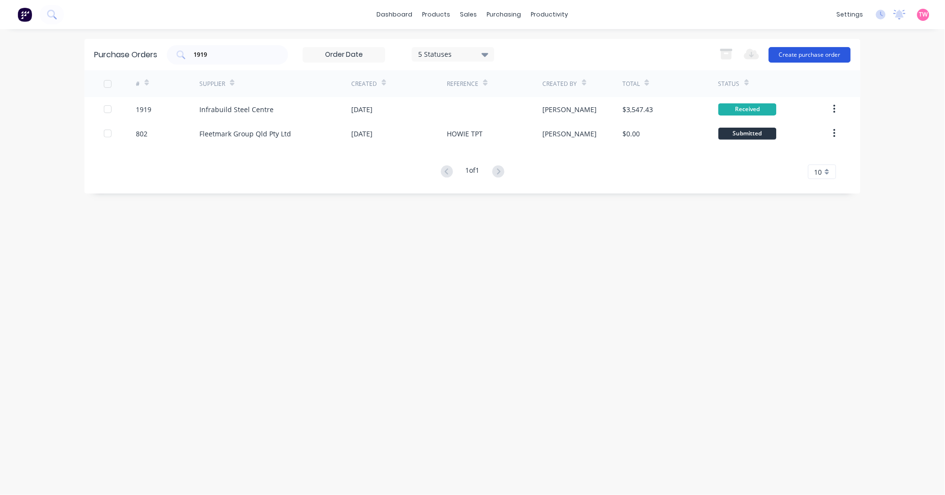
click at [826, 57] on button "Create purchase order" at bounding box center [810, 55] width 82 height 16
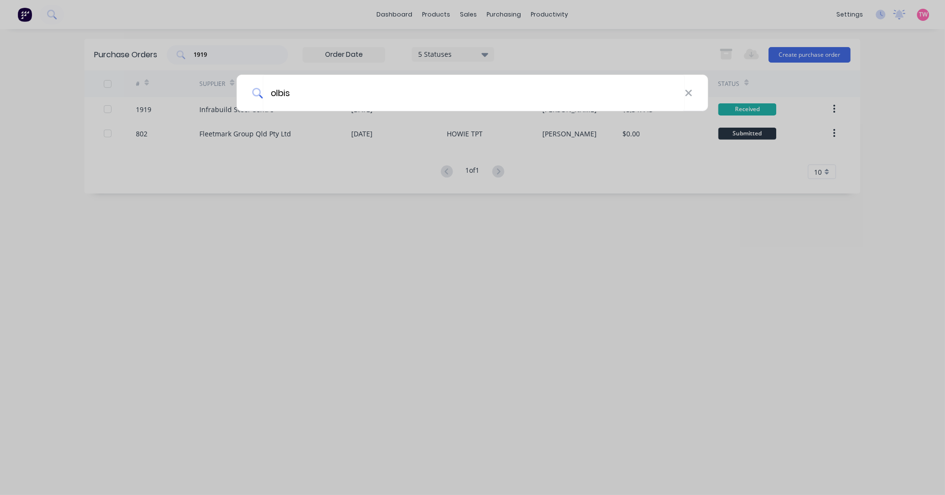
type input "olbis"
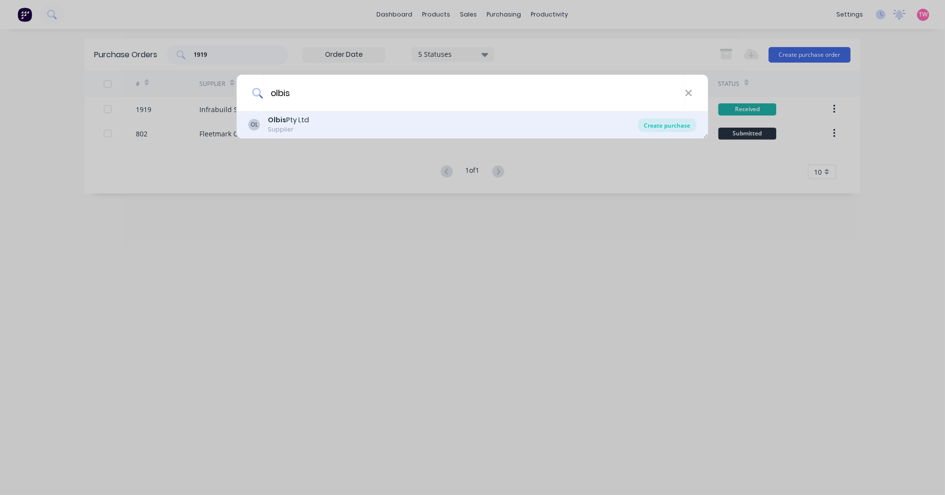
click at [672, 127] on div "Create purchase" at bounding box center [667, 125] width 58 height 14
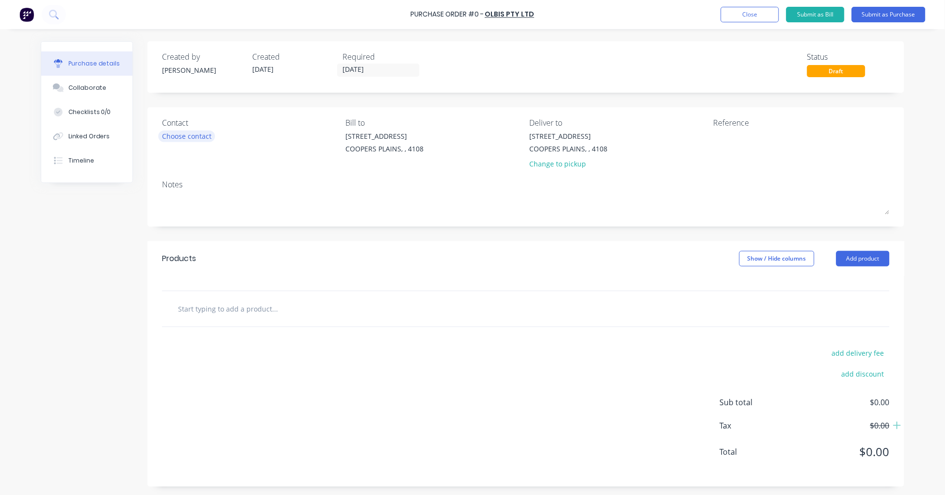
click at [188, 133] on div "Choose contact" at bounding box center [186, 136] width 49 height 10
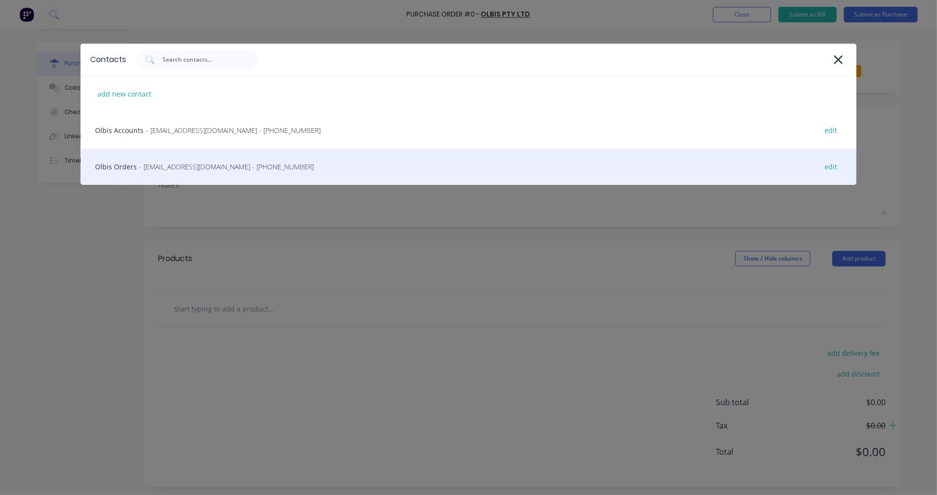
click at [126, 166] on div "Olbis Orders - wholesale@olbis.com.au - (07) 3875 1155 edit" at bounding box center [469, 166] width 776 height 36
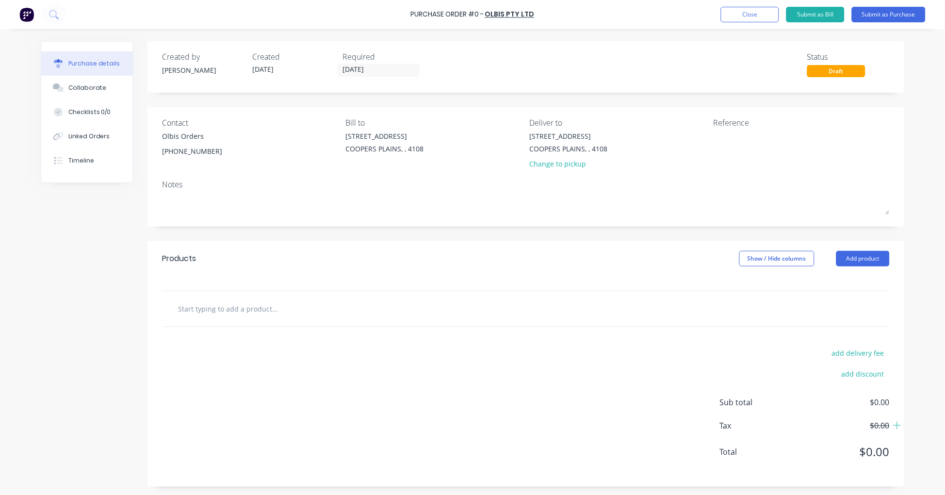
click at [345, 309] on input "text" at bounding box center [275, 308] width 194 height 19
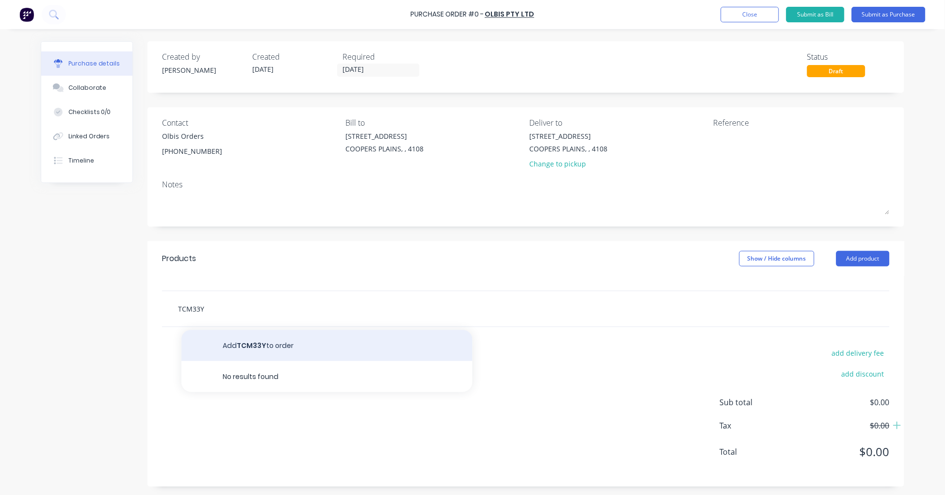
type input "TCM33Y"
click at [317, 342] on button "Add TCM33Y to order" at bounding box center [326, 345] width 291 height 31
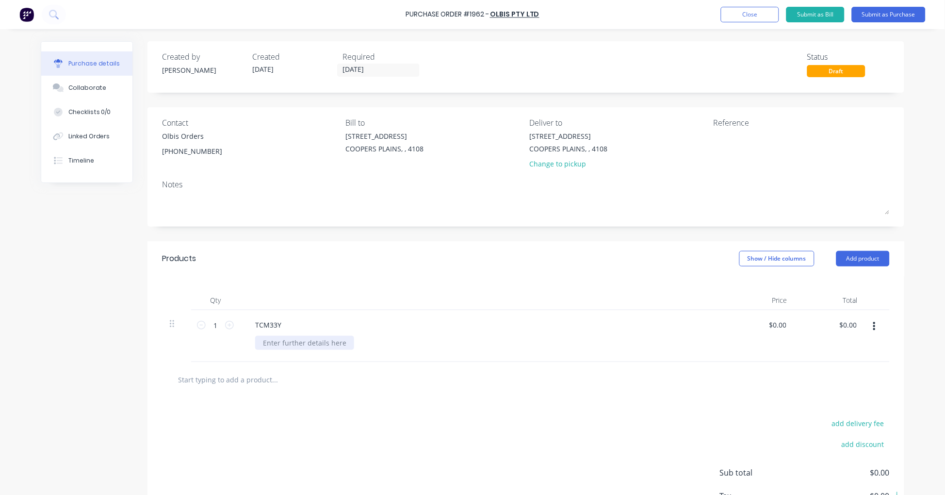
click at [301, 343] on div at bounding box center [304, 343] width 99 height 14
click at [270, 322] on div "TCM33Y" at bounding box center [268, 325] width 42 height 14
drag, startPoint x: 279, startPoint y: 323, endPoint x: 231, endPoint y: 323, distance: 48.0
click at [231, 323] on div "1 1 TCM33Y $0.00 $0.00 $0.00 $0.00" at bounding box center [525, 336] width 727 height 52
click at [211, 323] on input "1" at bounding box center [215, 325] width 19 height 15
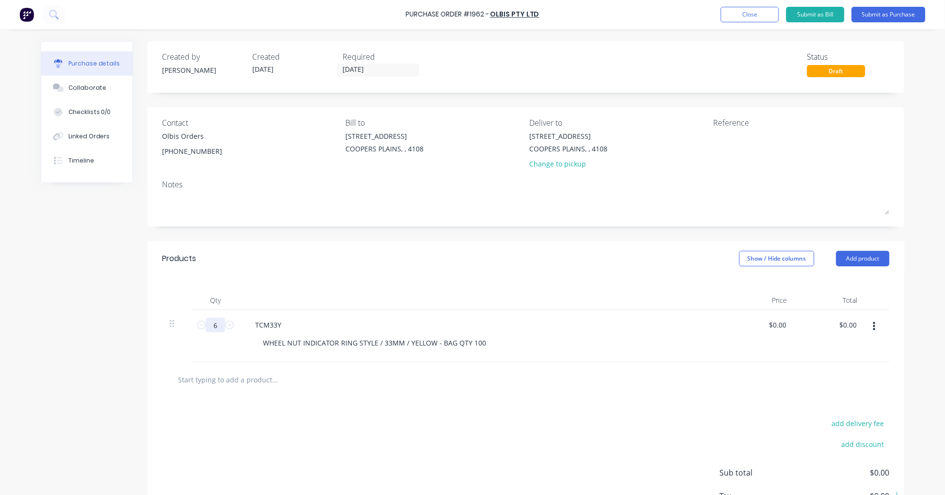
type input "6"
type input "$0.00"
click at [750, 138] on textarea at bounding box center [773, 142] width 121 height 22
type textarea "Wheel Nut Indicator"
type textarea "x"
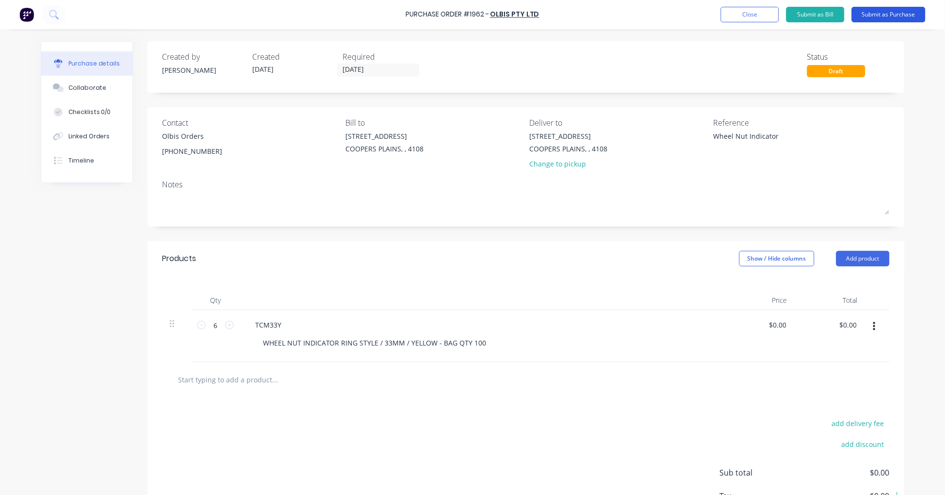
type textarea "Wheel Nut Indicator"
click at [883, 10] on button "Submit as Purchase" at bounding box center [889, 15] width 74 height 16
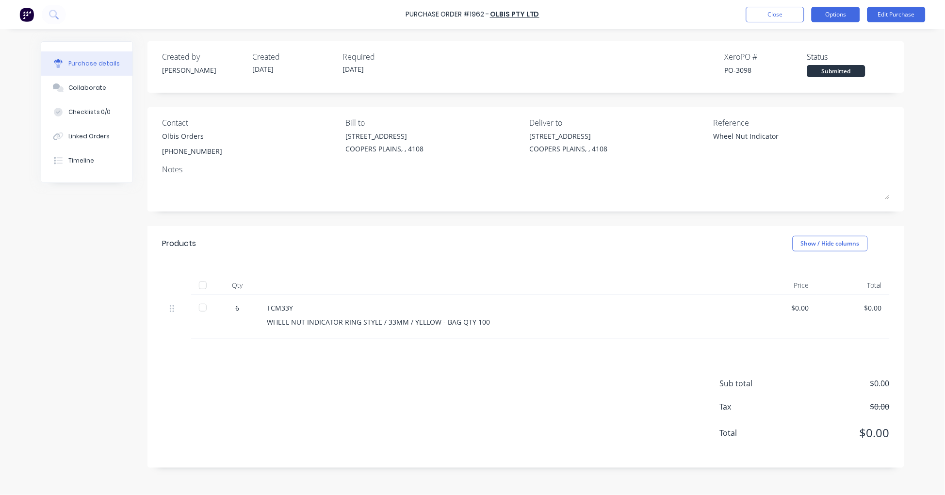
click at [845, 16] on button "Options" at bounding box center [835, 15] width 48 height 16
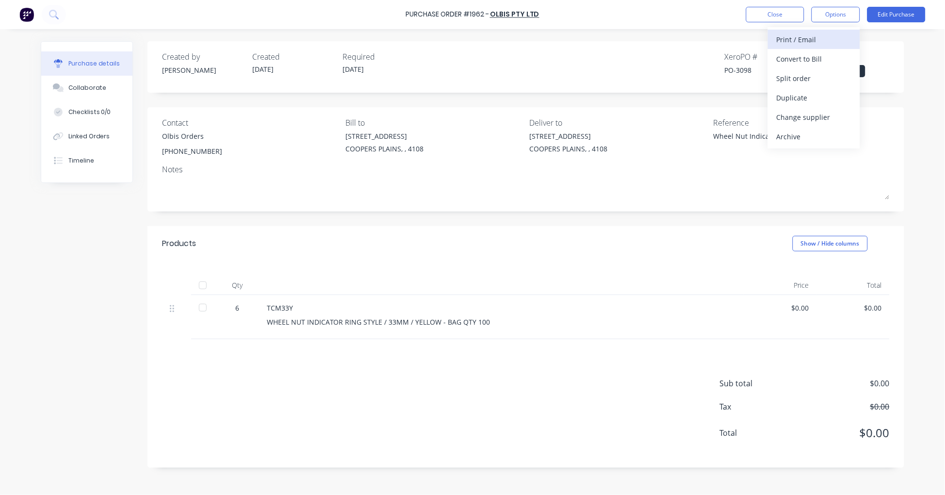
click at [817, 42] on div "Print / Email" at bounding box center [813, 39] width 75 height 14
click at [812, 59] on div "With pricing" at bounding box center [813, 59] width 75 height 14
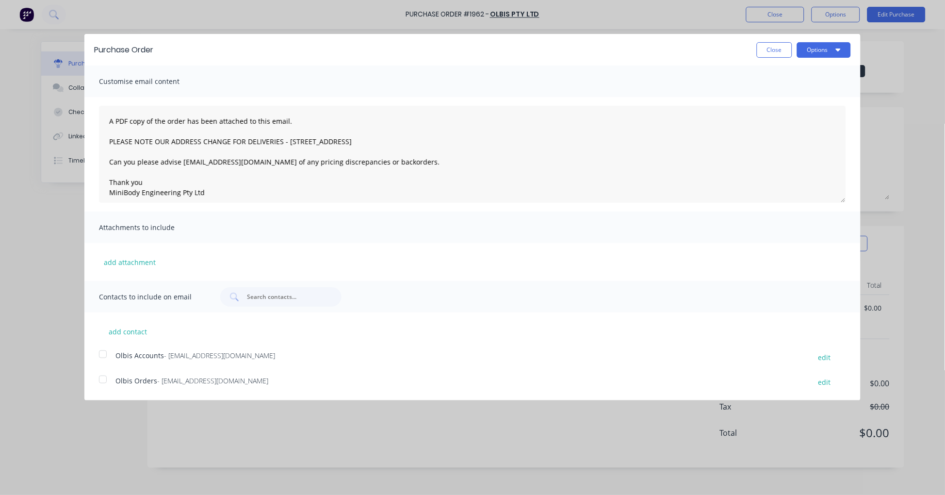
click at [102, 379] on div at bounding box center [102, 379] width 19 height 19
click at [817, 49] on button "Options" at bounding box center [824, 50] width 54 height 16
click at [784, 91] on div "Email" at bounding box center [804, 94] width 75 height 14
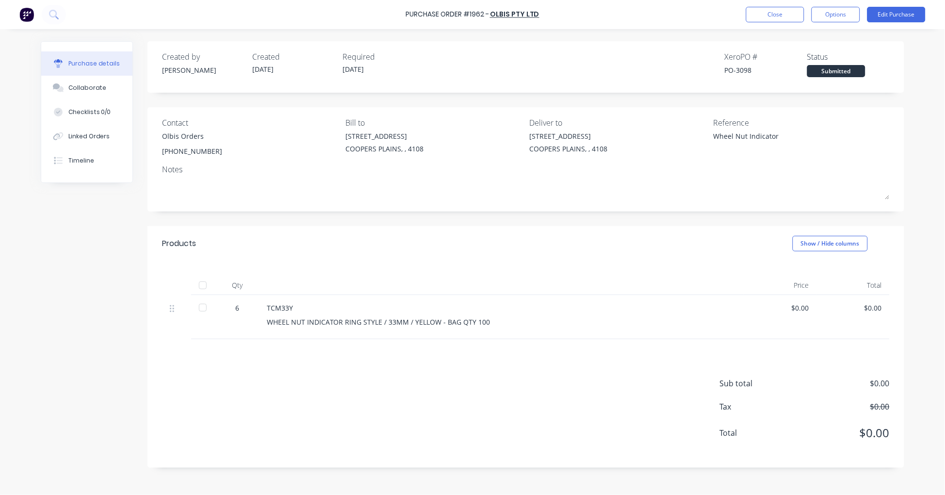
type textarea "x"
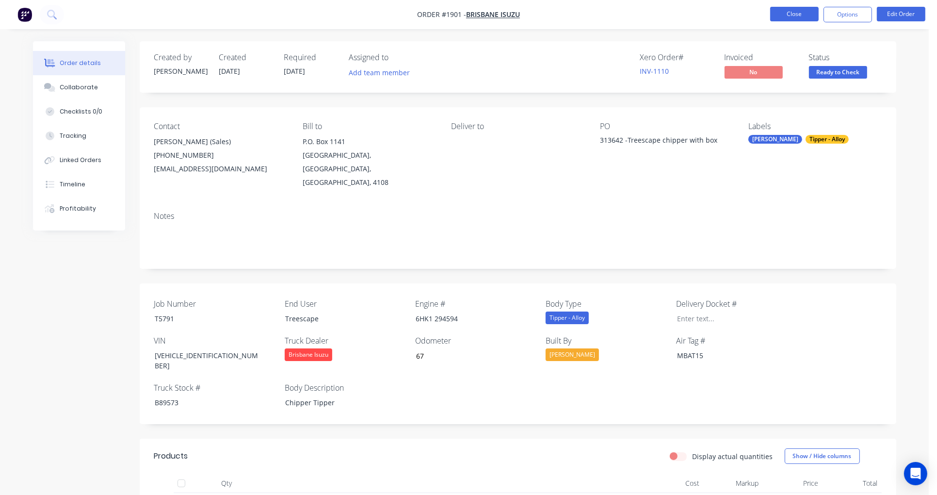
click at [790, 13] on button "Close" at bounding box center [794, 14] width 48 height 15
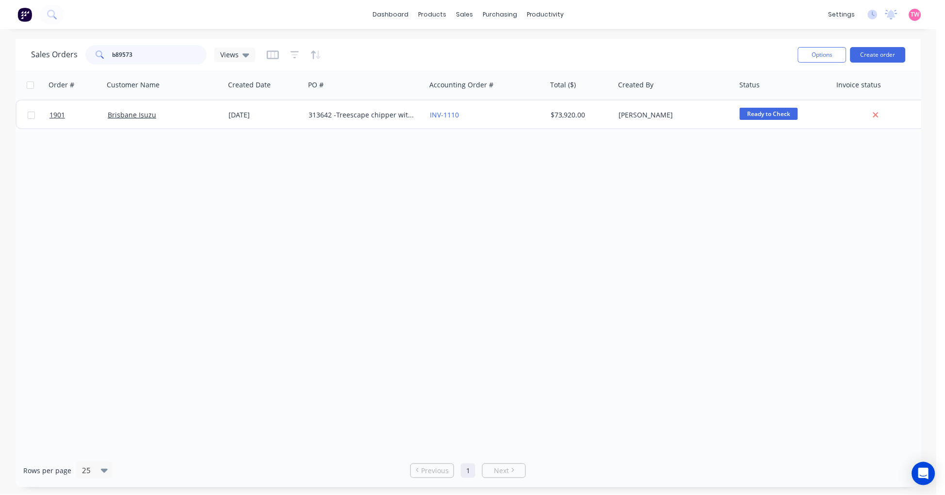
drag, startPoint x: 132, startPoint y: 54, endPoint x: 80, endPoint y: 56, distance: 52.4
click at [80, 56] on div "Sales Orders b89573 Views" at bounding box center [143, 54] width 224 height 19
type input "greenscope"
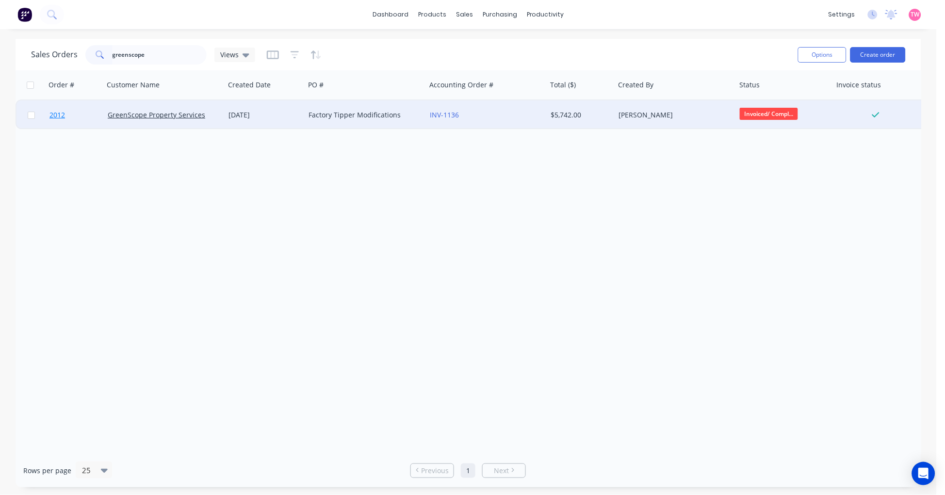
click at [87, 113] on link "2012" at bounding box center [78, 114] width 58 height 29
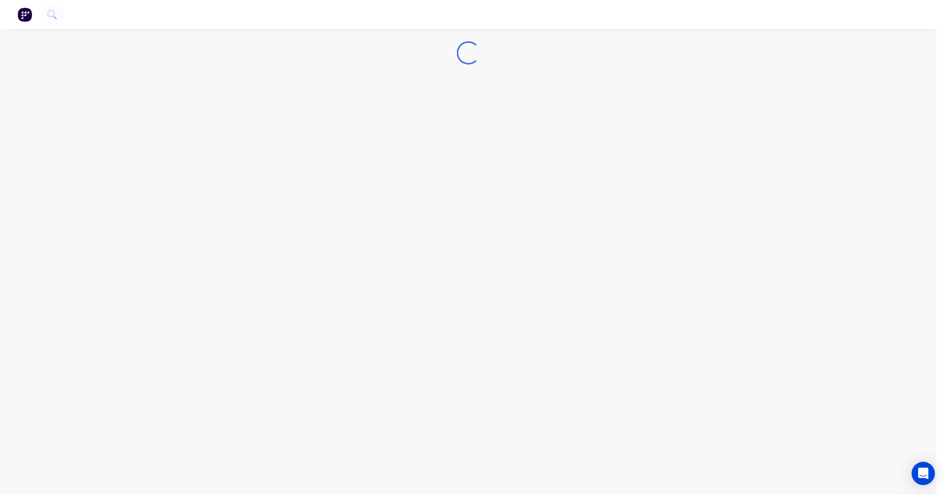
click at [86, 113] on div "Loading..." at bounding box center [468, 247] width 937 height 495
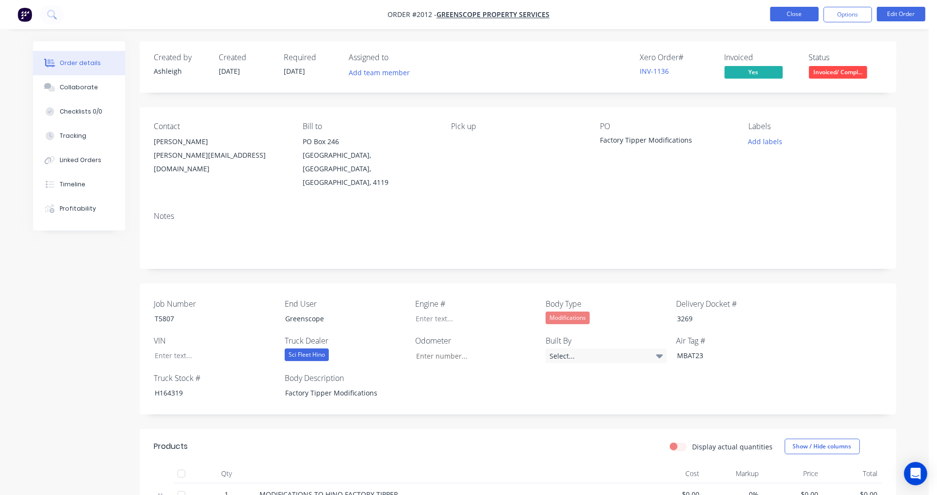
click at [778, 16] on button "Close" at bounding box center [794, 14] width 48 height 15
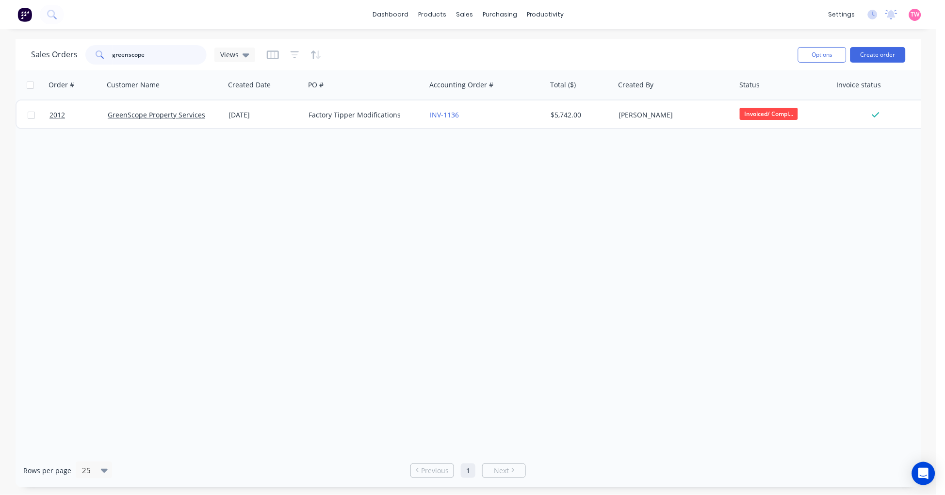
drag, startPoint x: 154, startPoint y: 54, endPoint x: 30, endPoint y: 53, distance: 124.2
click at [30, 53] on div "Sales Orders greenscope Views Options Create order" at bounding box center [468, 55] width 905 height 32
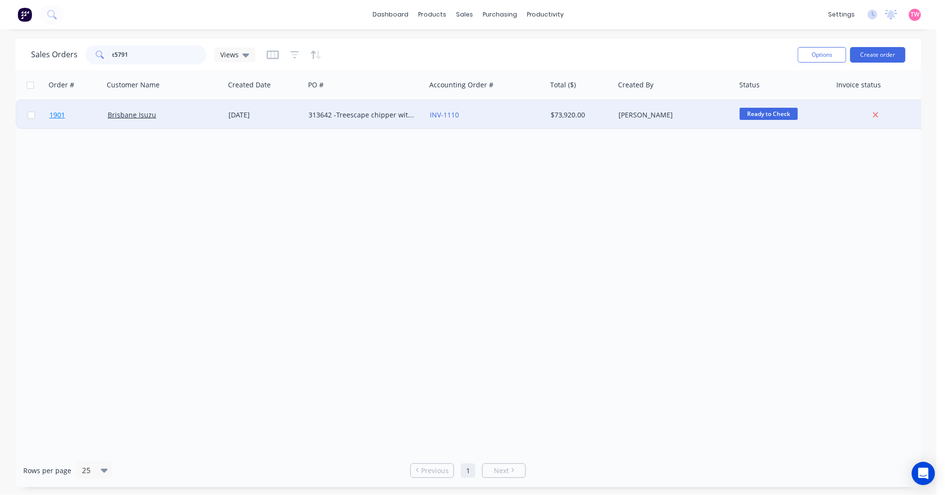
type input "t5791"
click at [83, 113] on link "1901" at bounding box center [78, 114] width 58 height 29
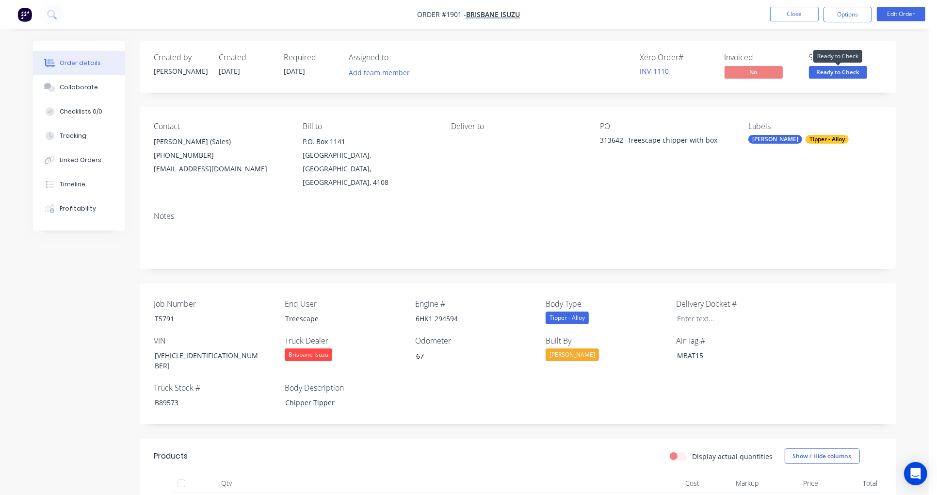
click at [840, 71] on span "Ready to Check" at bounding box center [838, 72] width 58 height 12
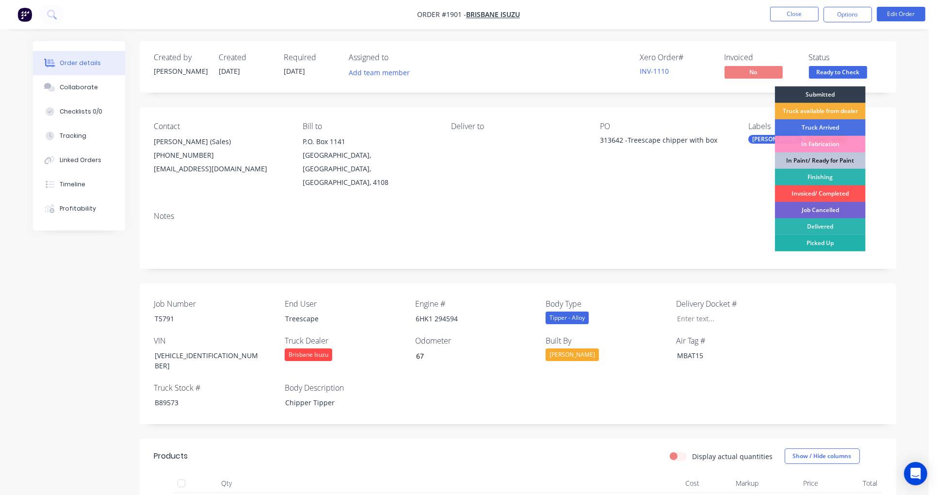
click at [828, 240] on div "Picked Up" at bounding box center [820, 243] width 91 height 16
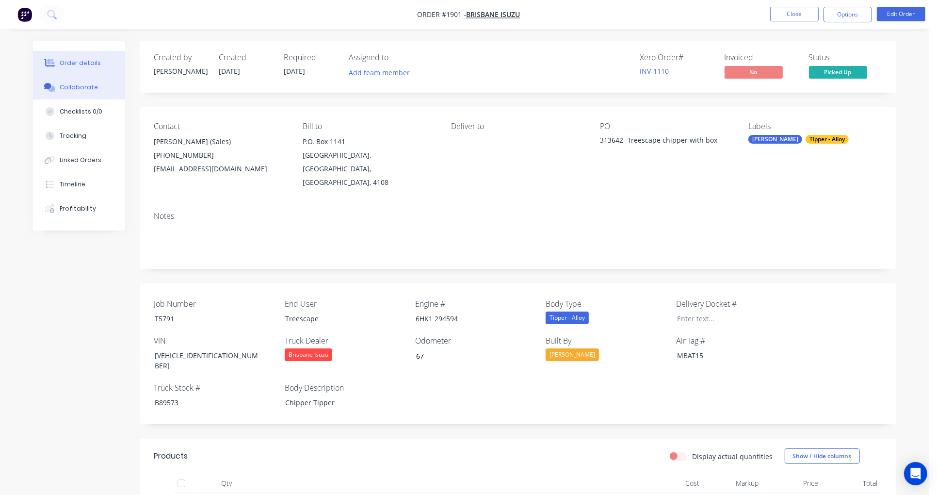
click at [99, 87] on button "Collaborate" at bounding box center [79, 87] width 92 height 24
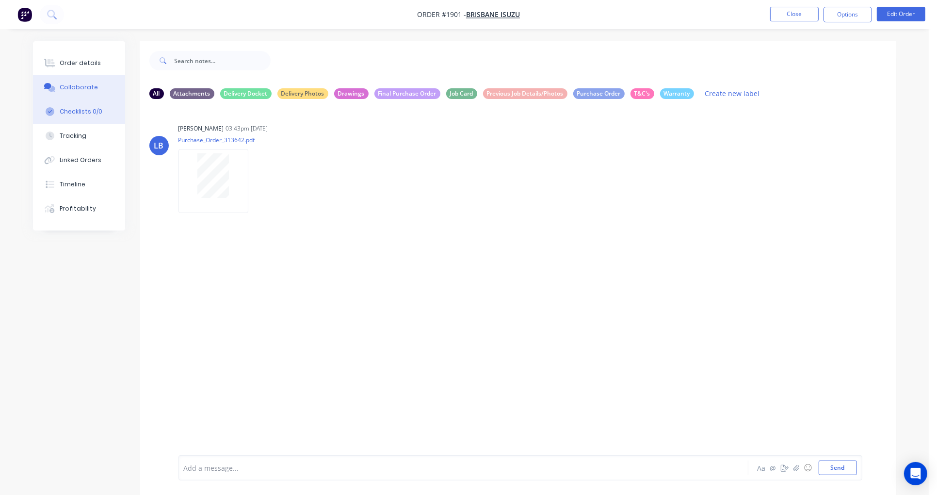
click at [87, 109] on div "Checklists 0/0" at bounding box center [81, 111] width 43 height 9
type textarea "x"
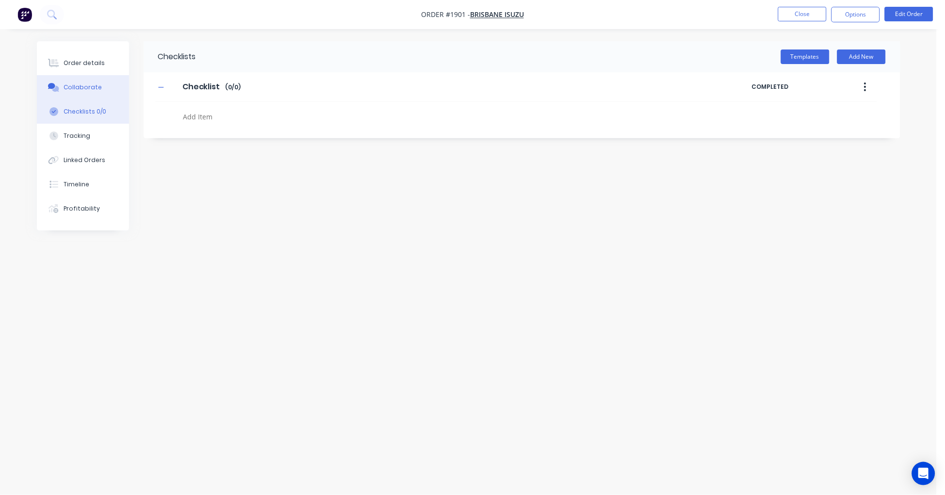
click at [68, 89] on div "Collaborate" at bounding box center [83, 87] width 38 height 9
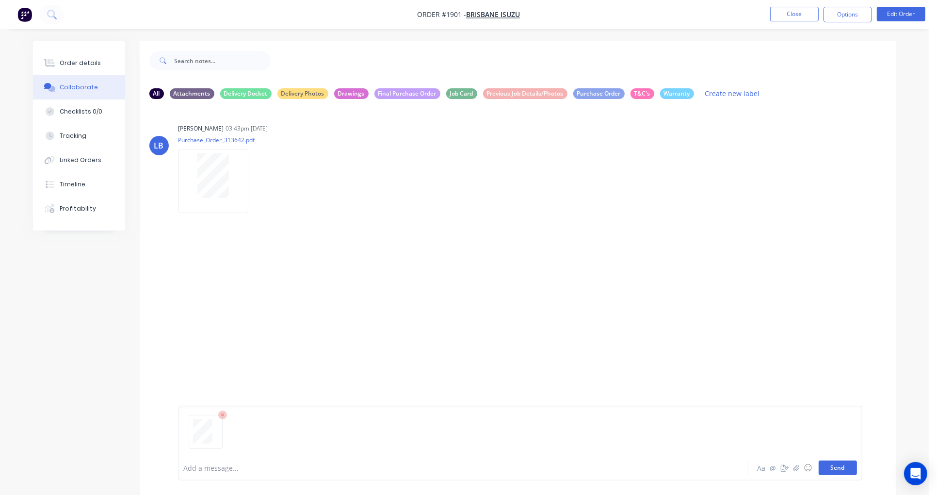
click at [841, 468] on button "Send" at bounding box center [838, 467] width 38 height 15
click at [83, 65] on div "Order details" at bounding box center [80, 63] width 41 height 9
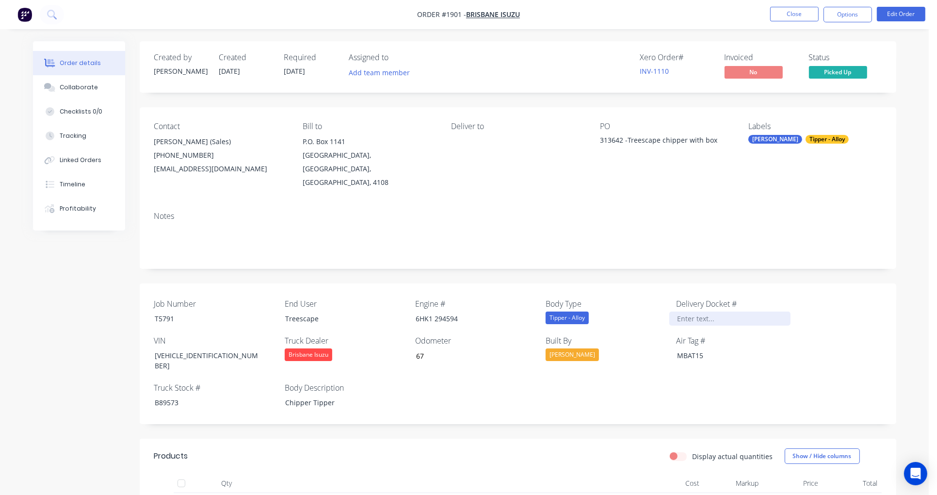
click at [705, 311] on div at bounding box center [729, 318] width 121 height 14
click at [789, 11] on button "Close" at bounding box center [794, 14] width 48 height 15
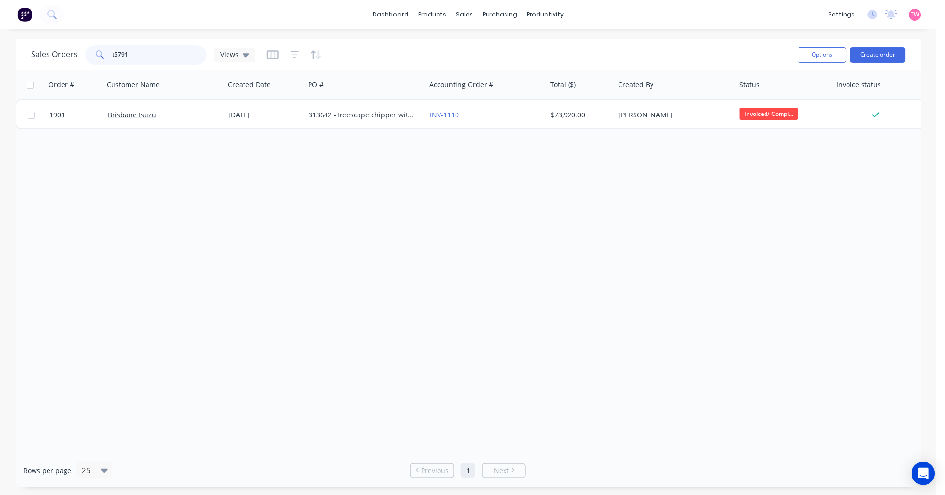
drag, startPoint x: 133, startPoint y: 57, endPoint x: 75, endPoint y: 57, distance: 57.7
click at [75, 57] on div "Sales Orders t5791 Views" at bounding box center [143, 54] width 224 height 19
type input "t5754"
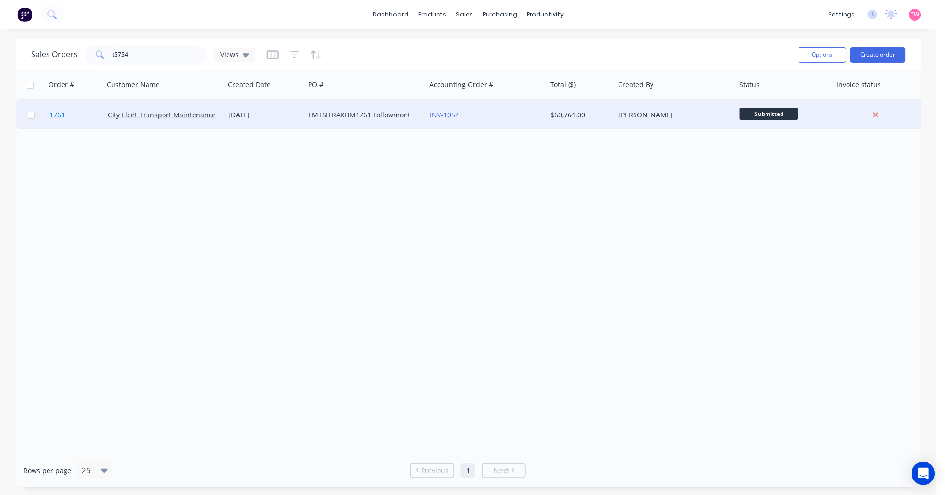
click at [81, 114] on link "1761" at bounding box center [78, 114] width 58 height 29
